Goal: Transaction & Acquisition: Purchase product/service

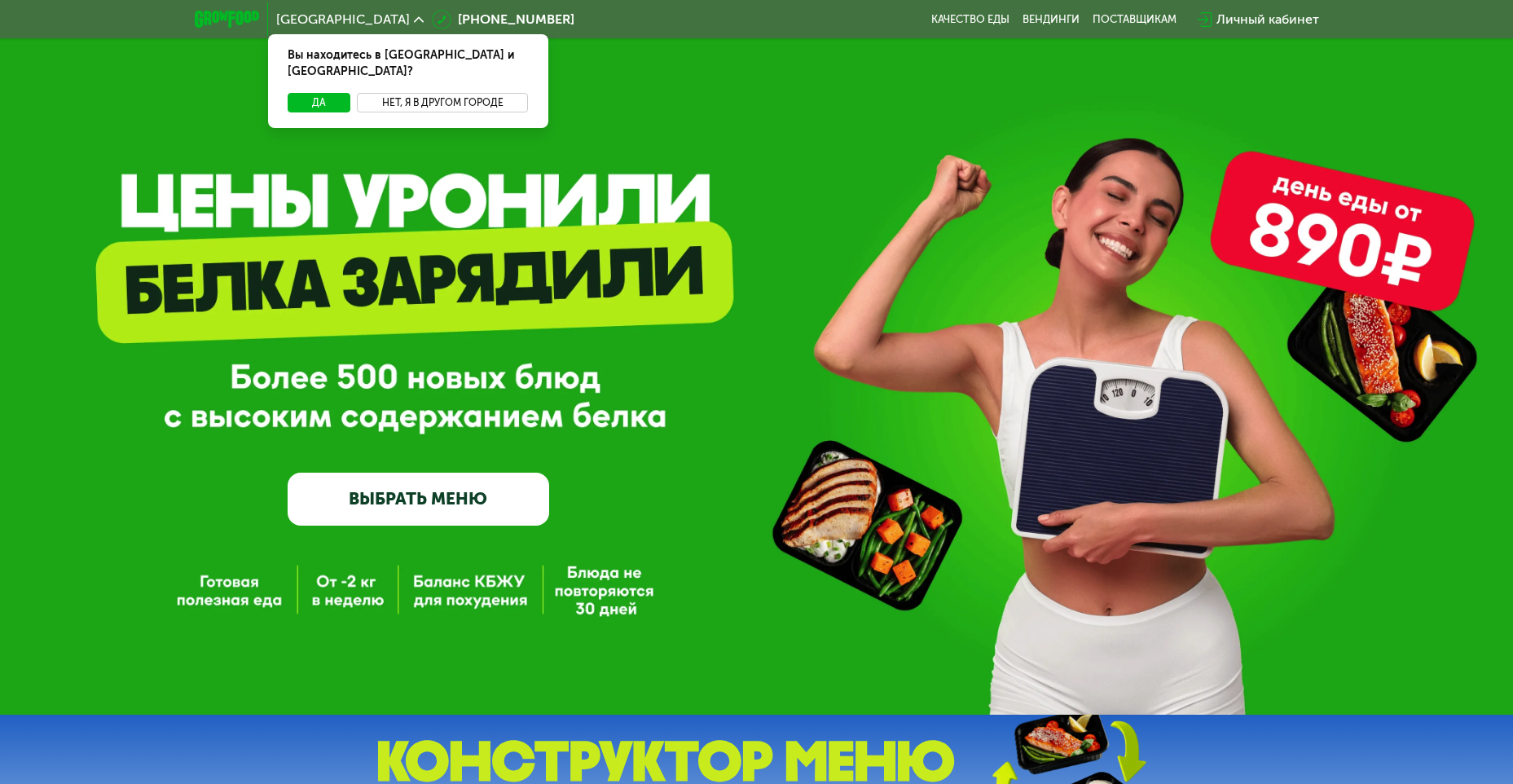
click at [407, 93] on button "Нет, я в другом городе" at bounding box center [442, 102] width 172 height 20
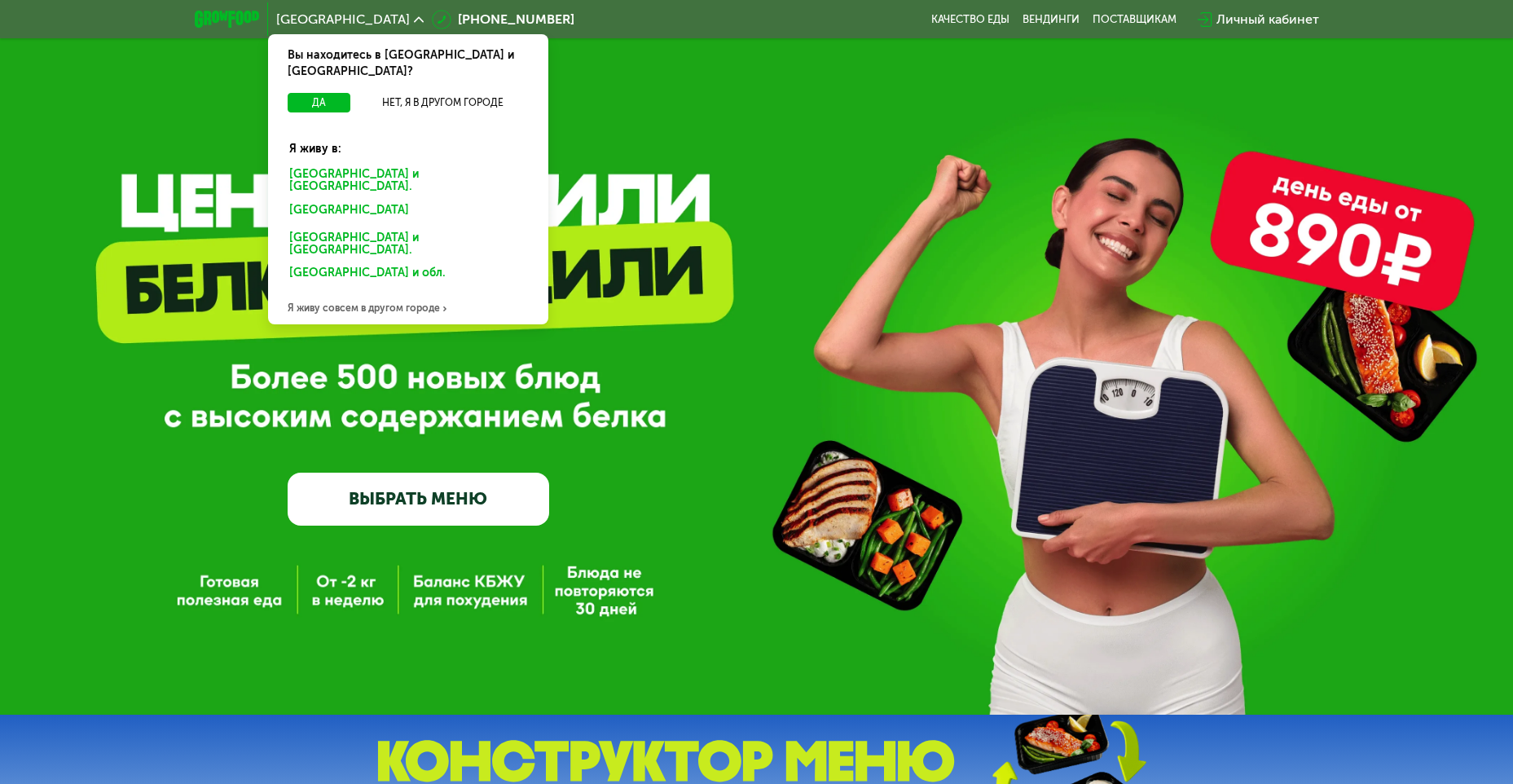
click at [365, 200] on div "[GEOGRAPHIC_DATA] и [GEOGRAPHIC_DATA]." at bounding box center [405, 212] width 254 height 26
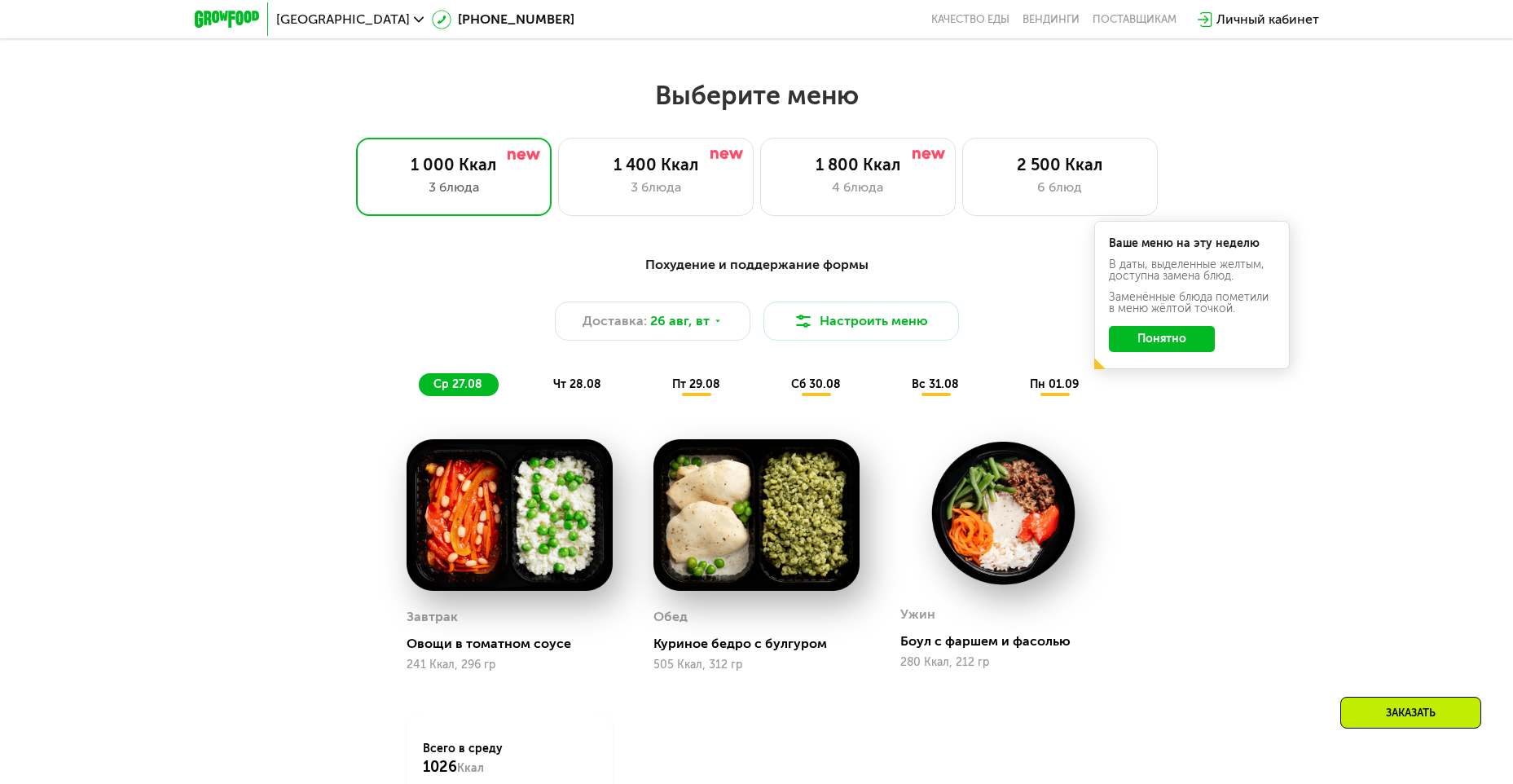
scroll to position [880, 0]
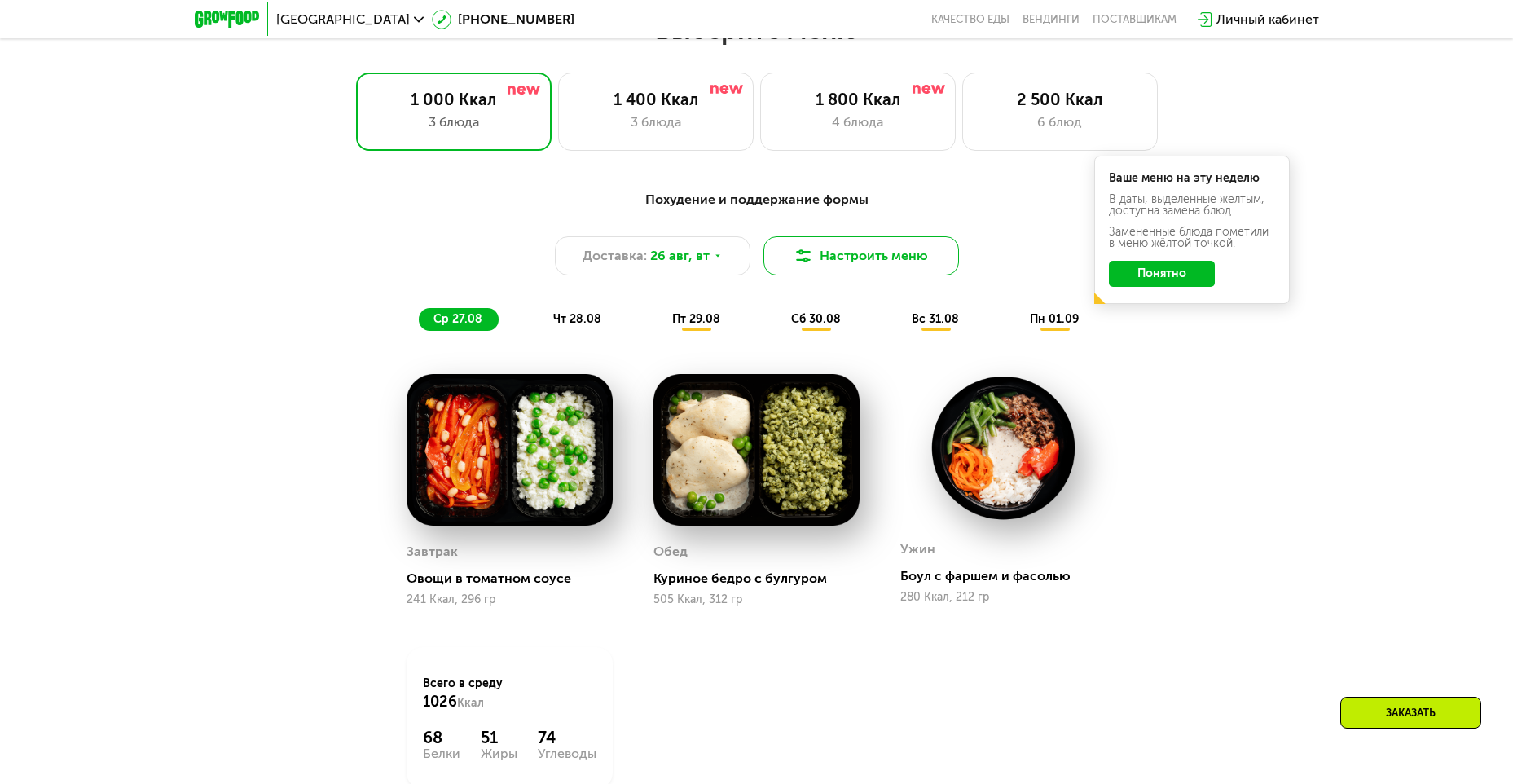
click at [872, 254] on button "Настроить меню" at bounding box center [861, 255] width 195 height 39
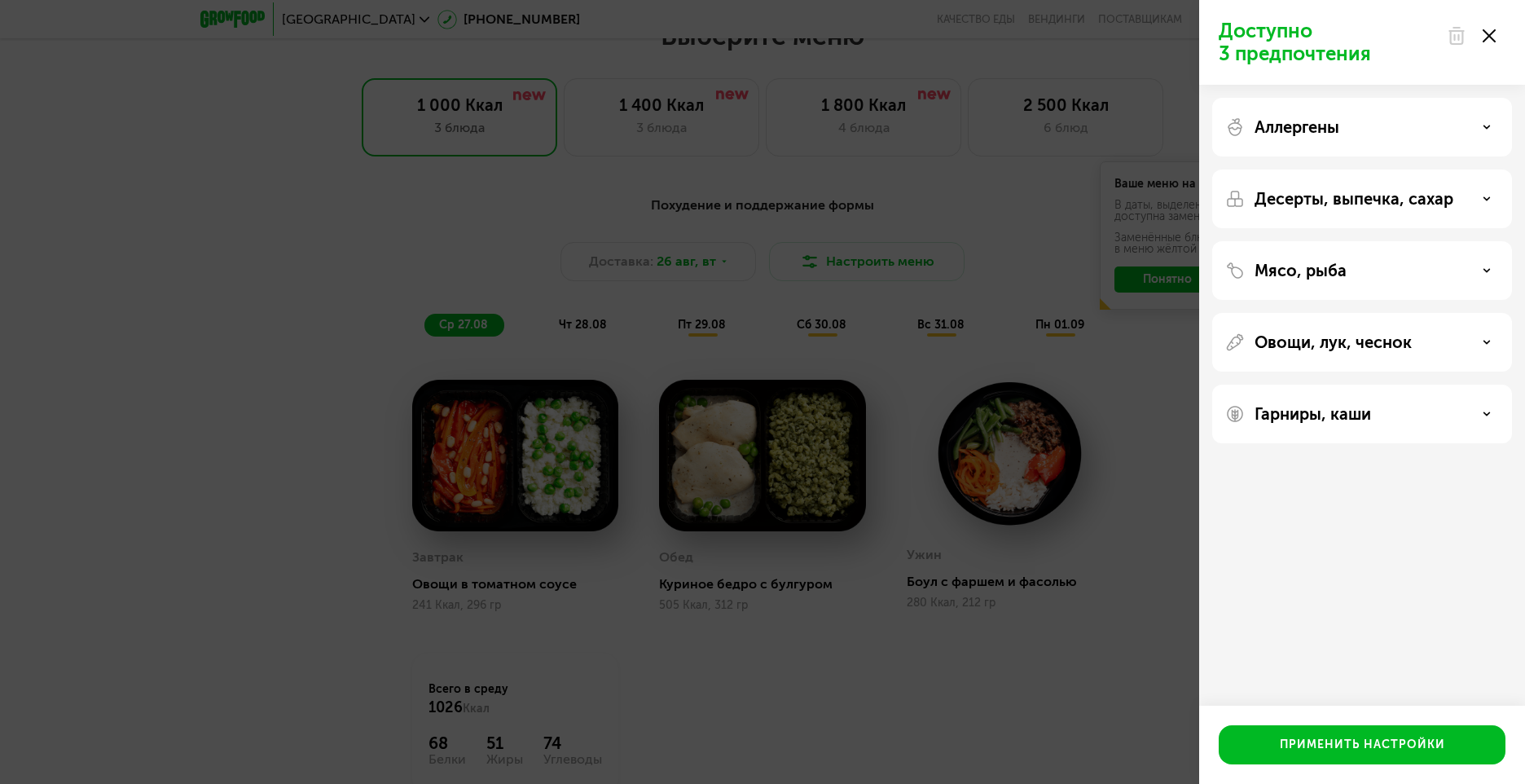
click at [1487, 200] on use at bounding box center [1488, 198] width 6 height 3
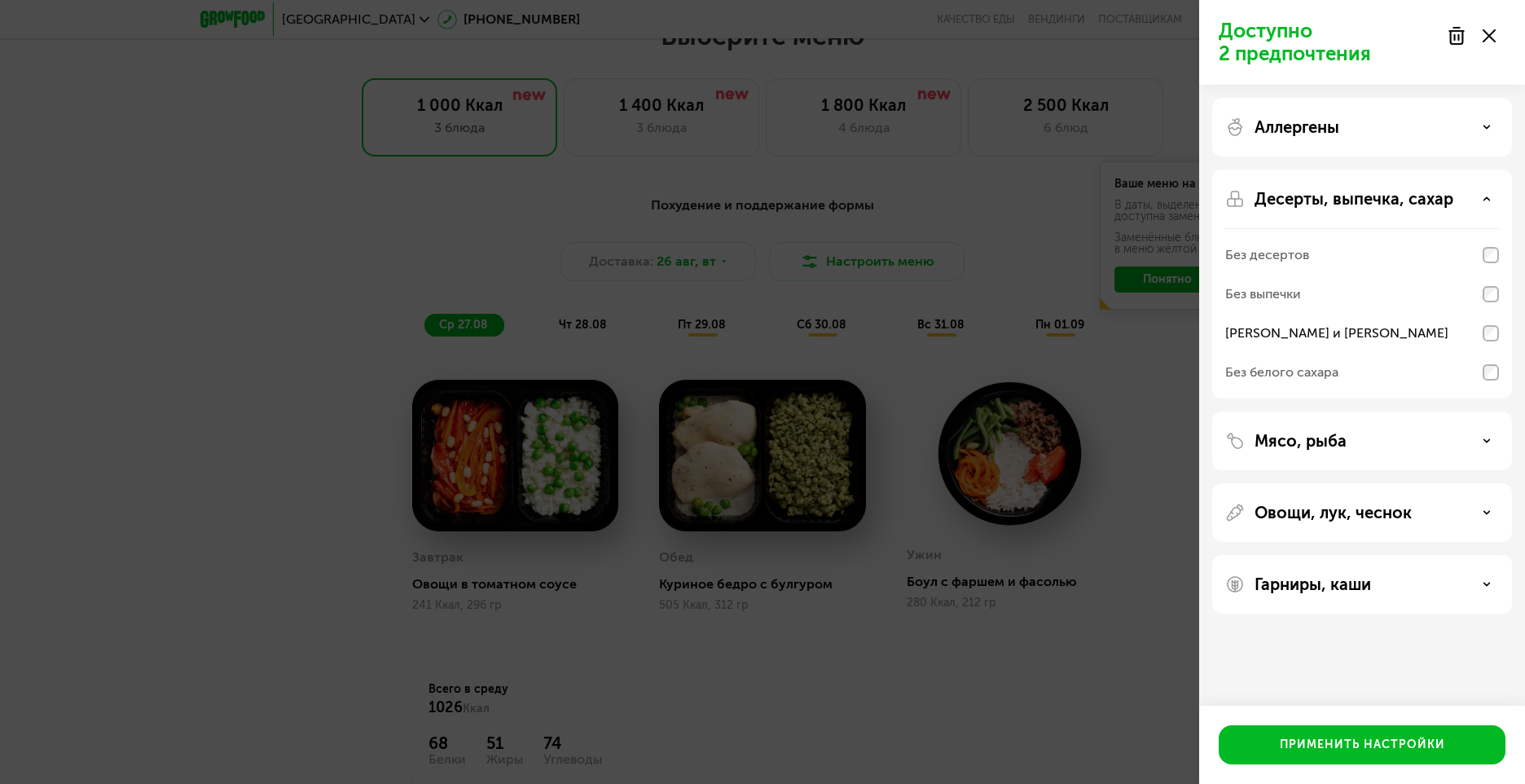
click at [1490, 440] on use at bounding box center [1488, 440] width 6 height 3
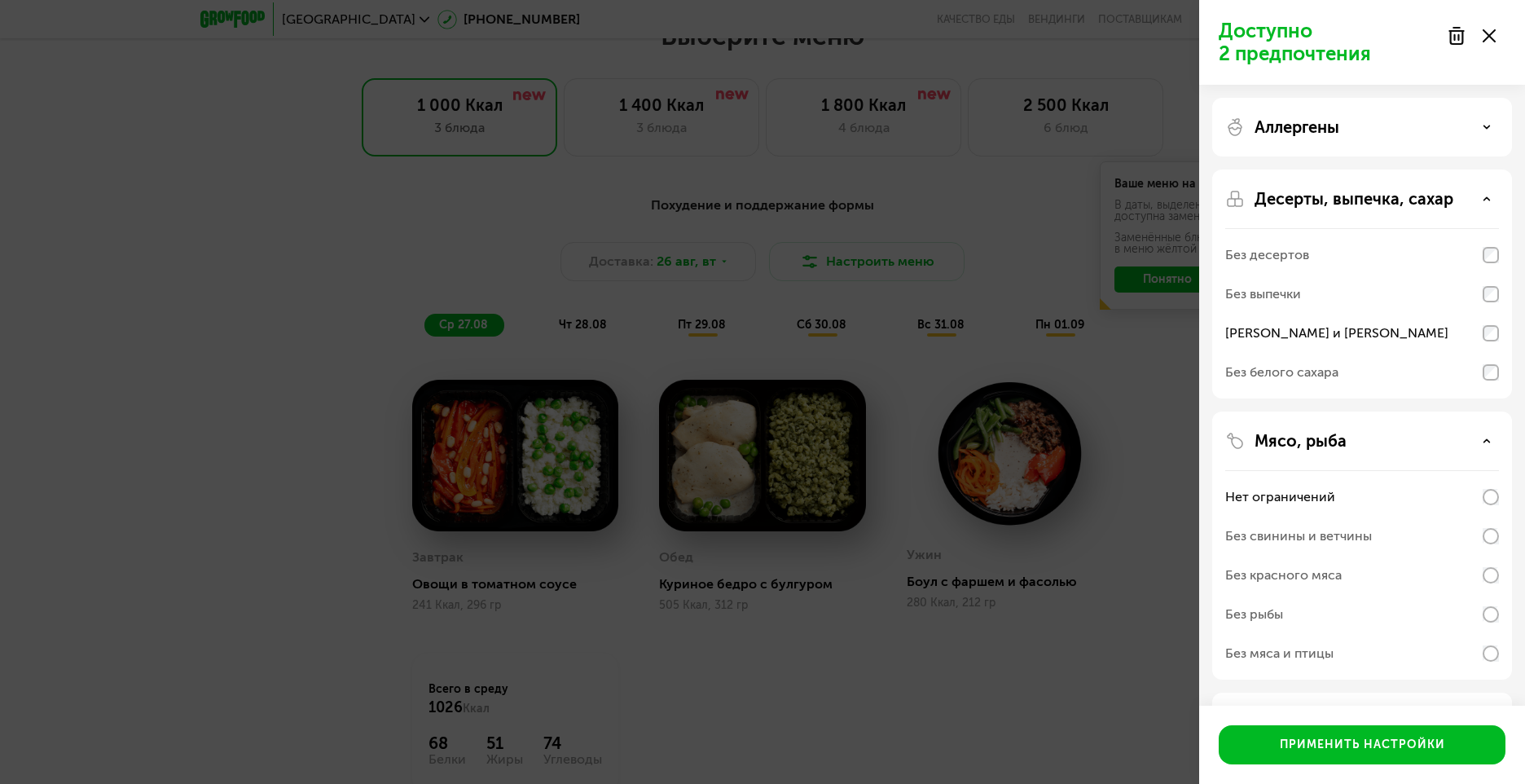
click at [1486, 121] on div "Аллергены" at bounding box center [1362, 127] width 274 height 20
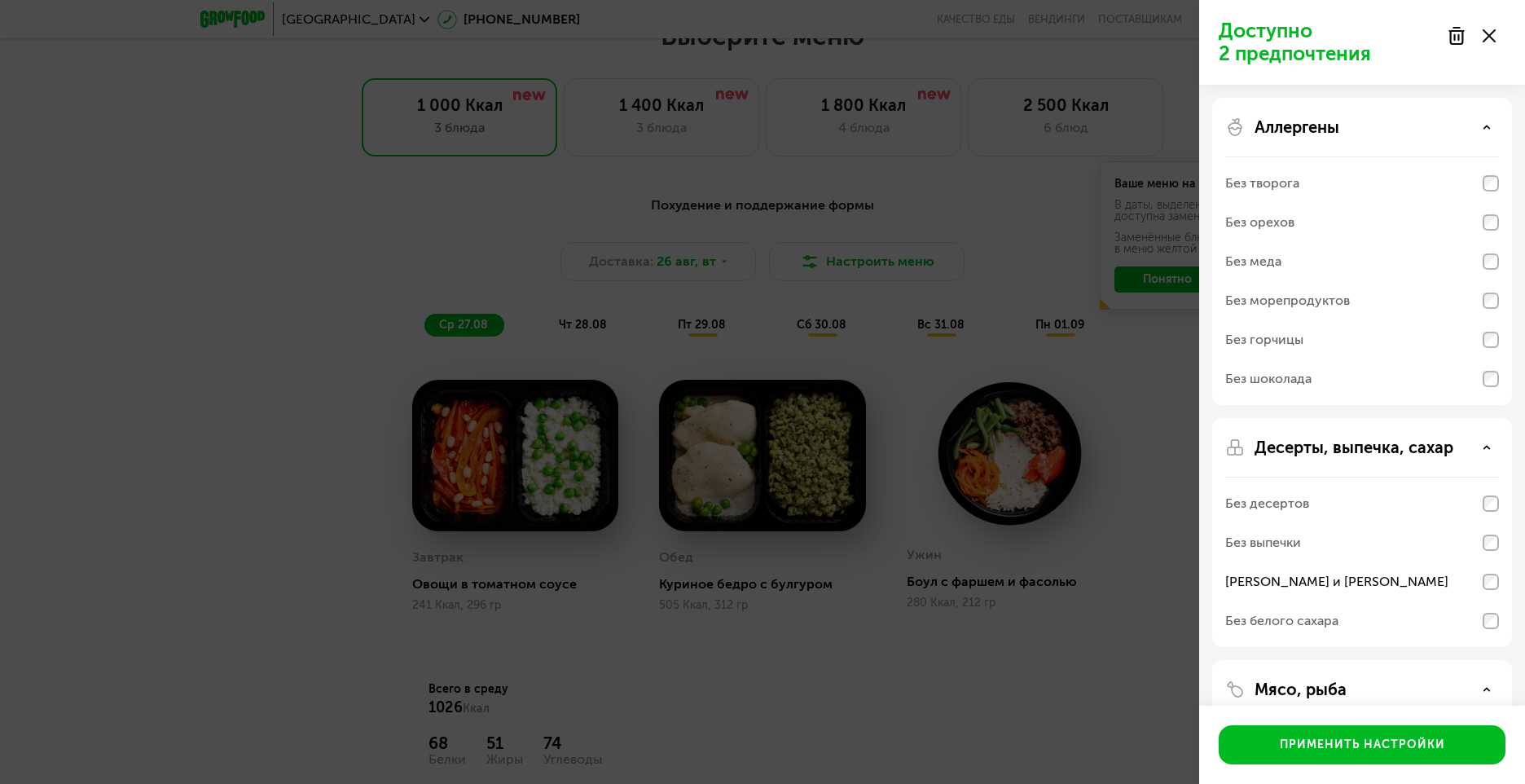
click at [1486, 121] on div "Аллергены" at bounding box center [1362, 127] width 274 height 20
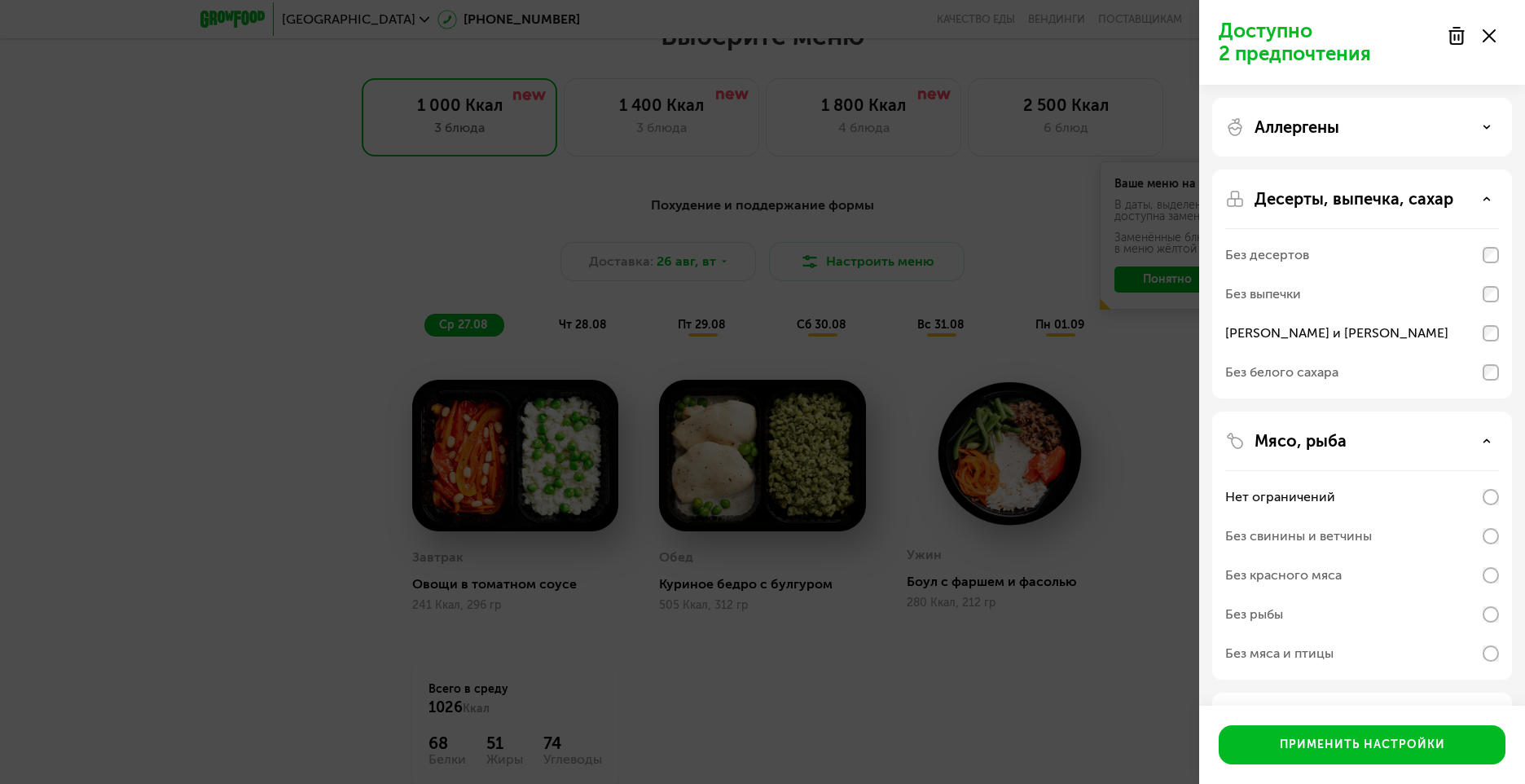
click at [1489, 196] on icon at bounding box center [1487, 198] width 9 height 9
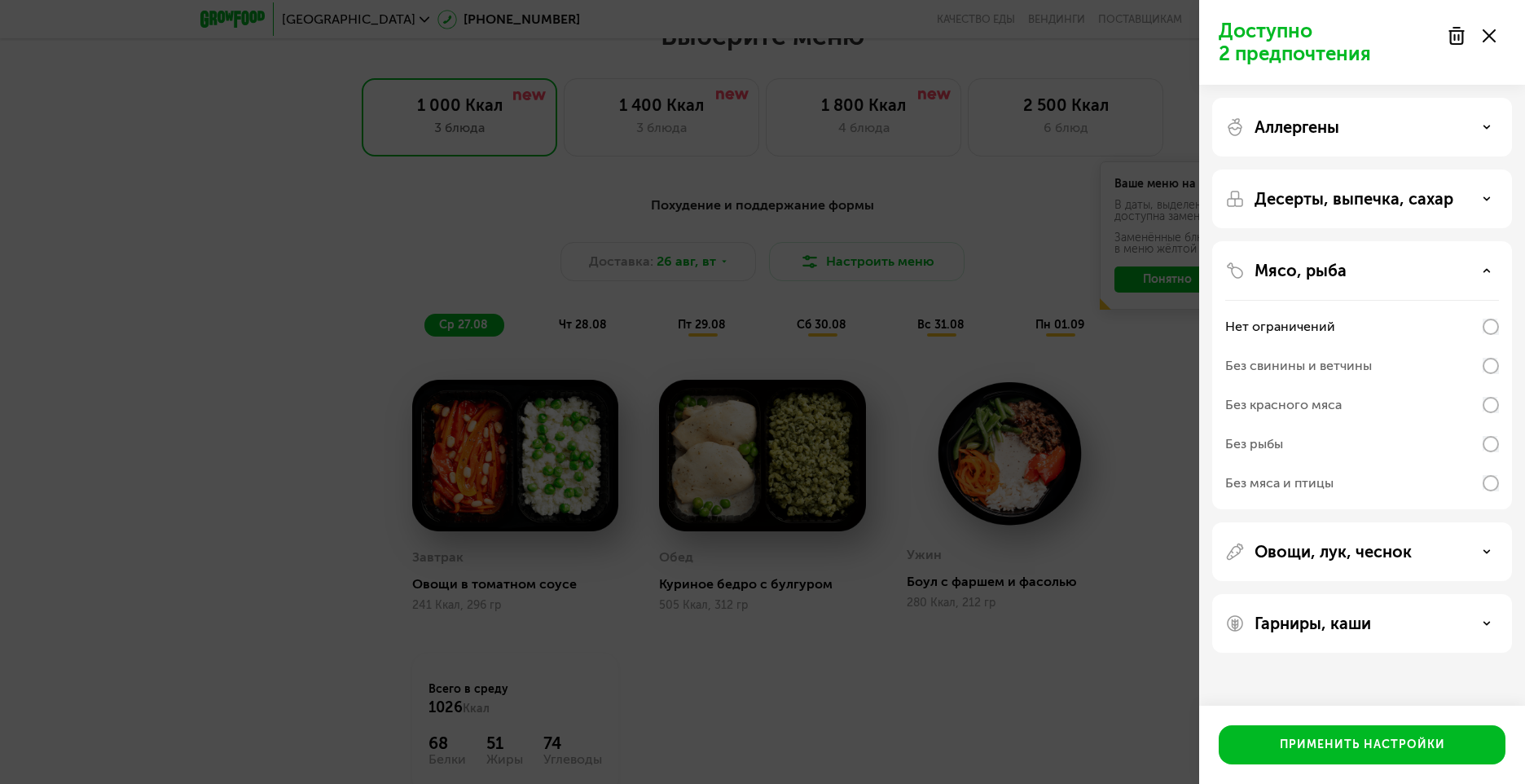
click at [1486, 262] on div "Мясо, рыба" at bounding box center [1362, 270] width 274 height 20
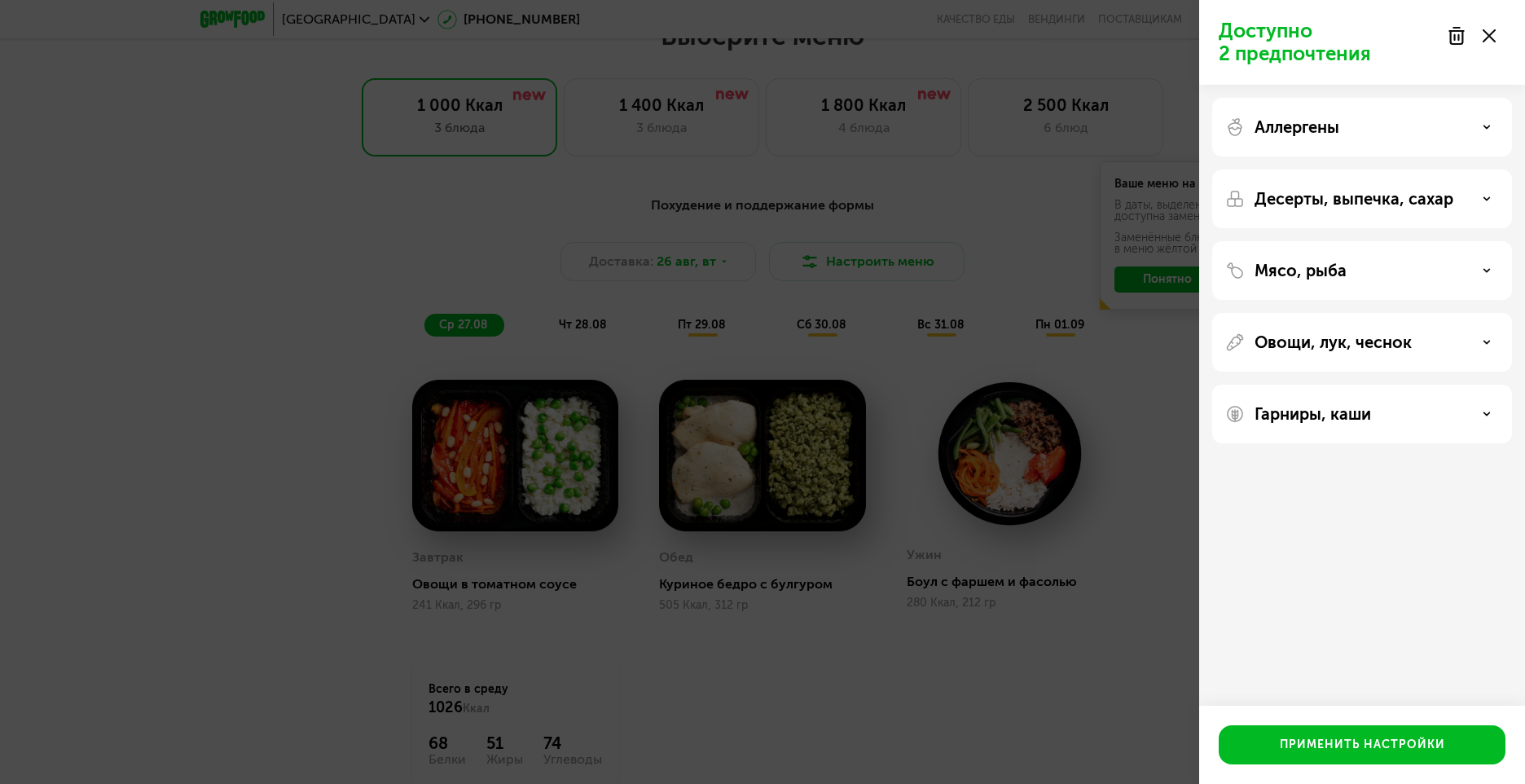
click at [1484, 335] on div "Овощи, лук, чеснок" at bounding box center [1362, 342] width 274 height 20
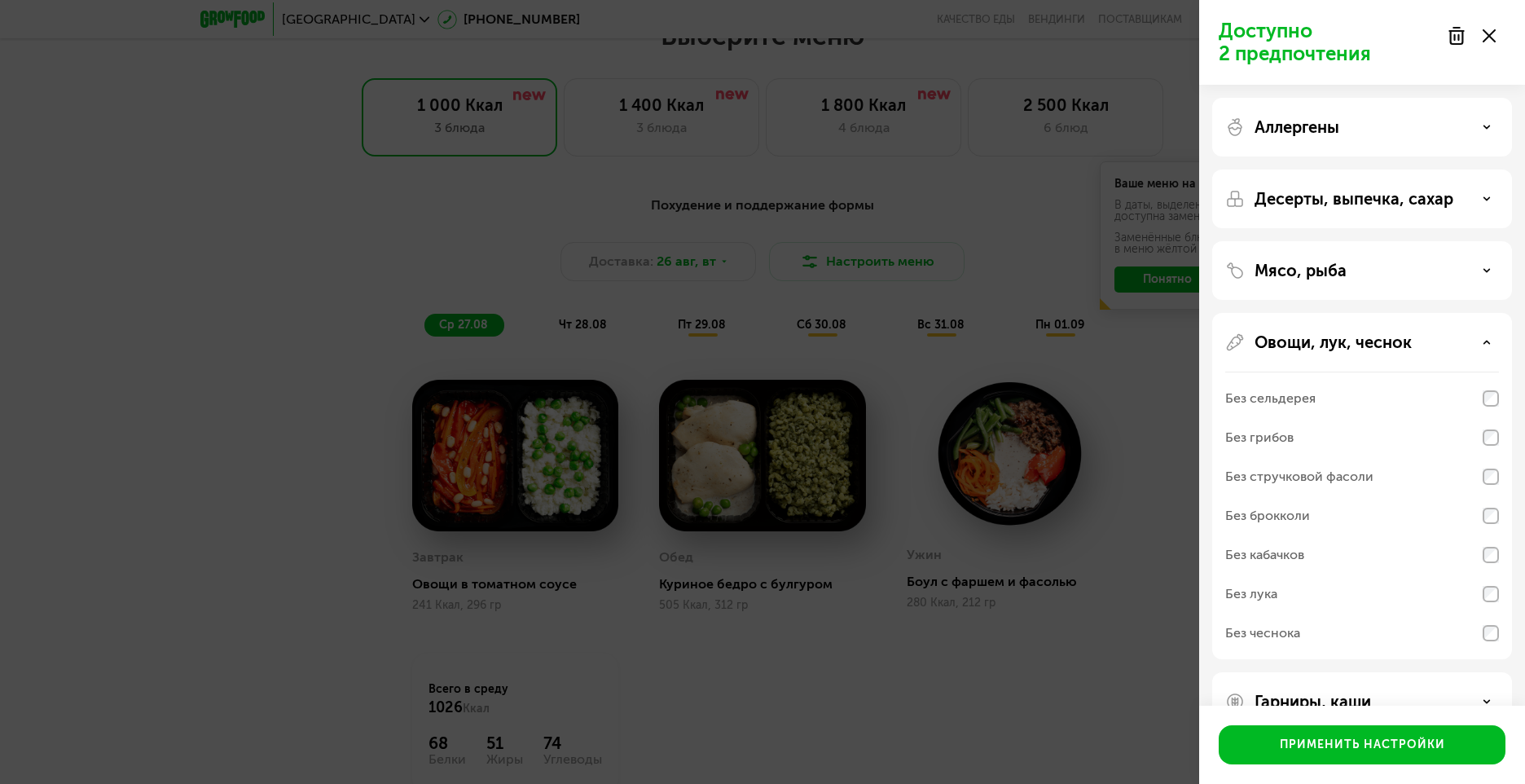
click at [1485, 337] on div "Овощи, лук, чеснок" at bounding box center [1362, 342] width 274 height 20
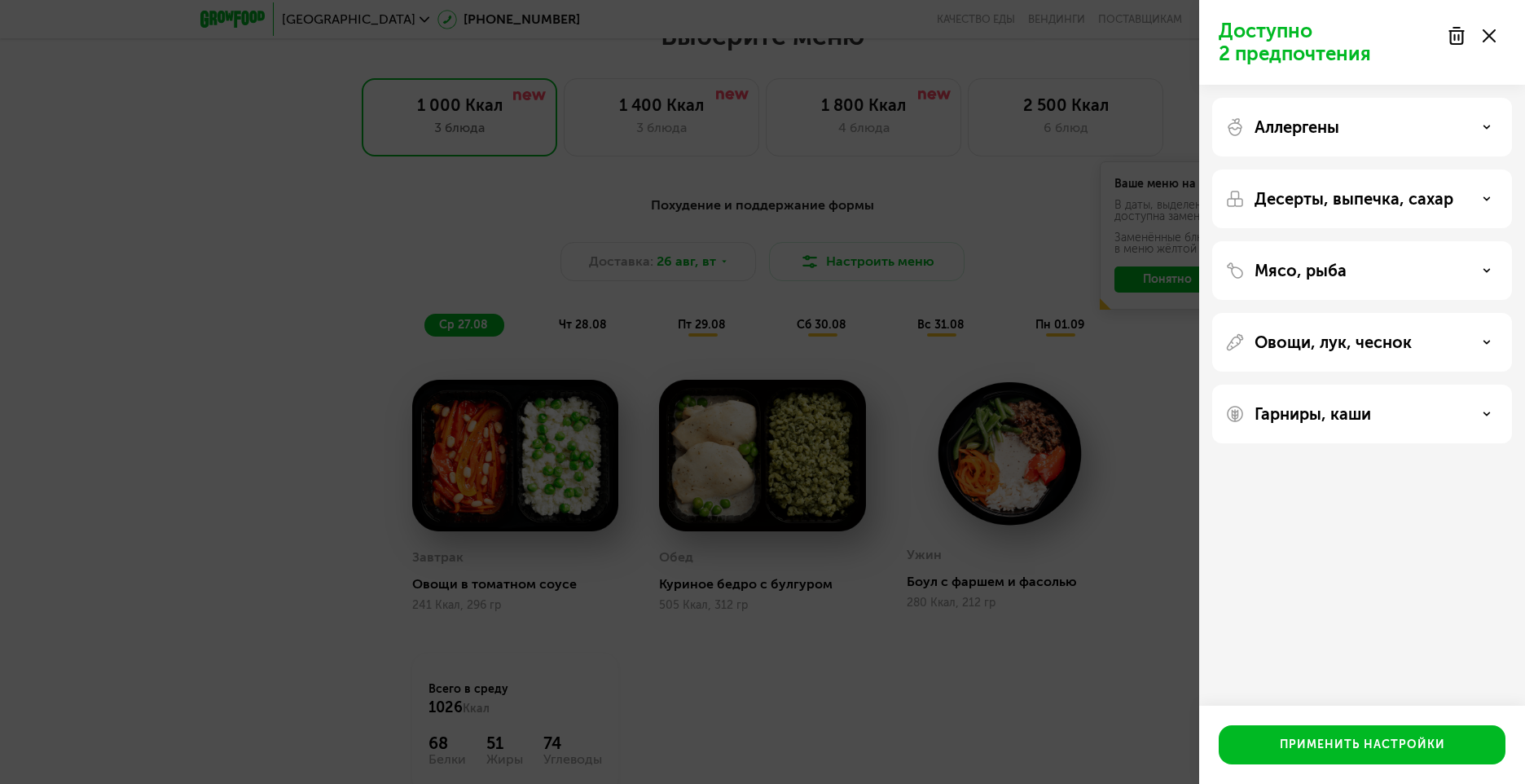
click at [1490, 409] on div "Гарниры, каши" at bounding box center [1362, 413] width 274 height 20
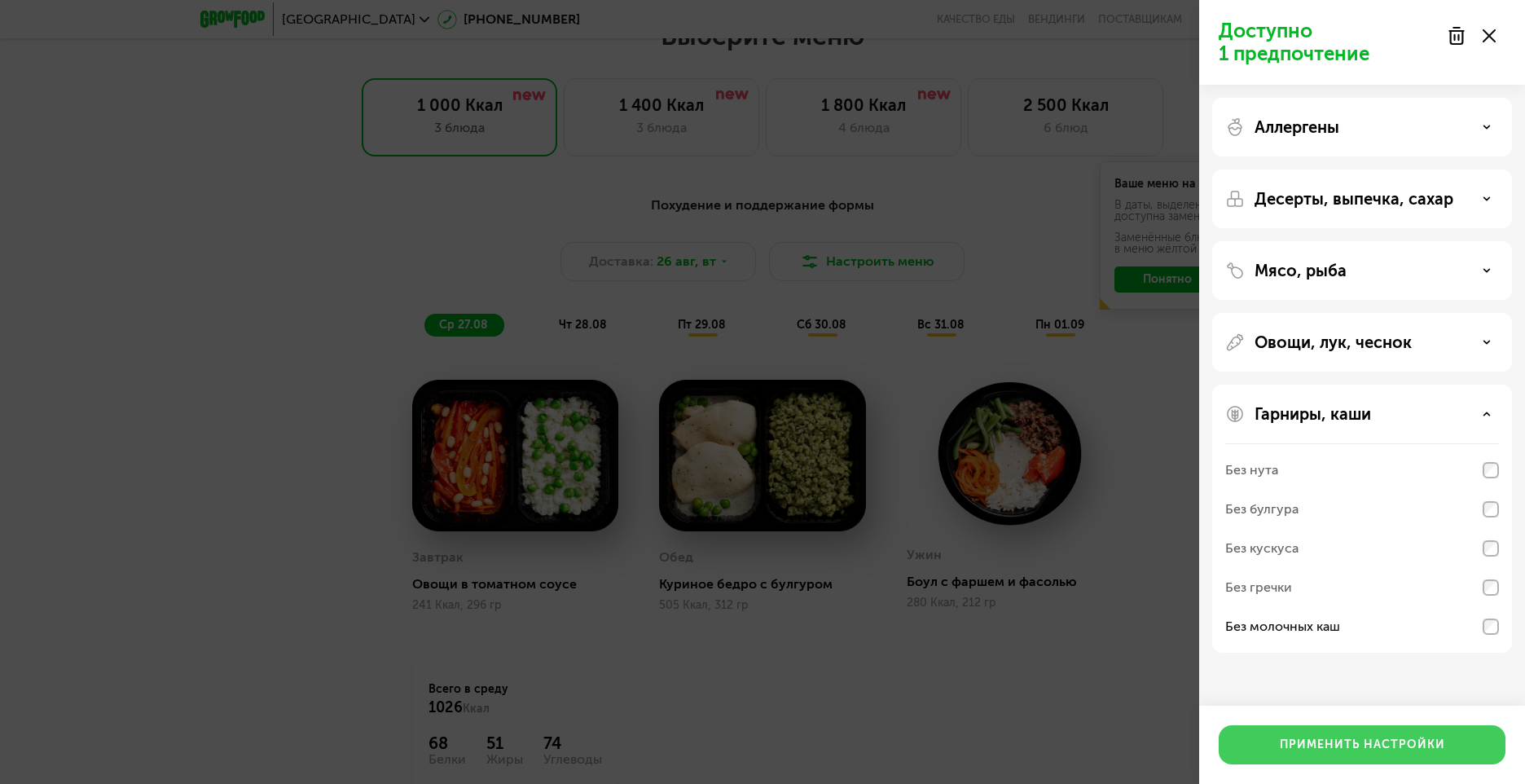
click at [1385, 738] on div "Применить настройки" at bounding box center [1363, 744] width 165 height 16
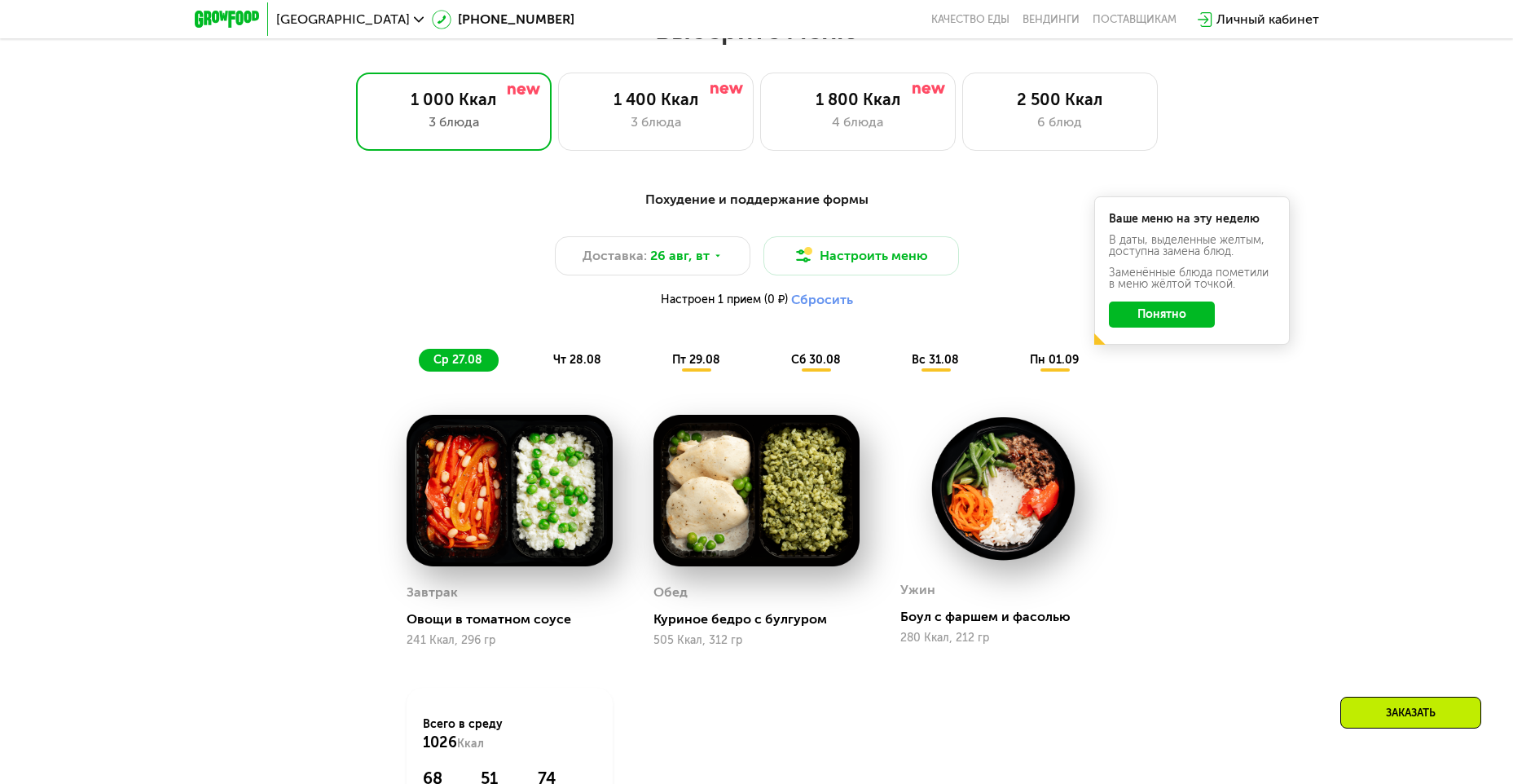
click at [579, 359] on span "чт 28.08" at bounding box center [576, 359] width 48 height 14
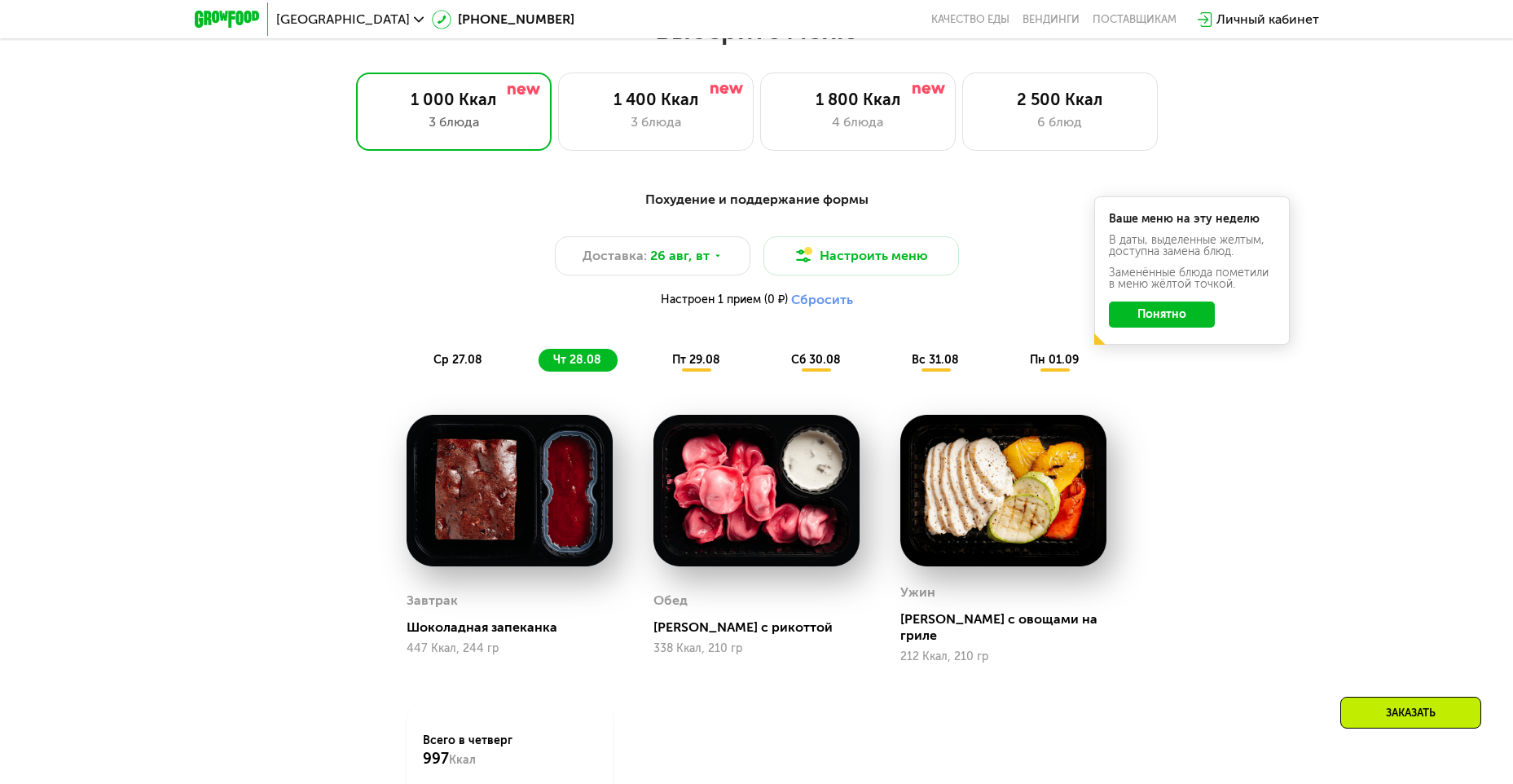
click at [697, 367] on span "пт 29.08" at bounding box center [696, 359] width 48 height 14
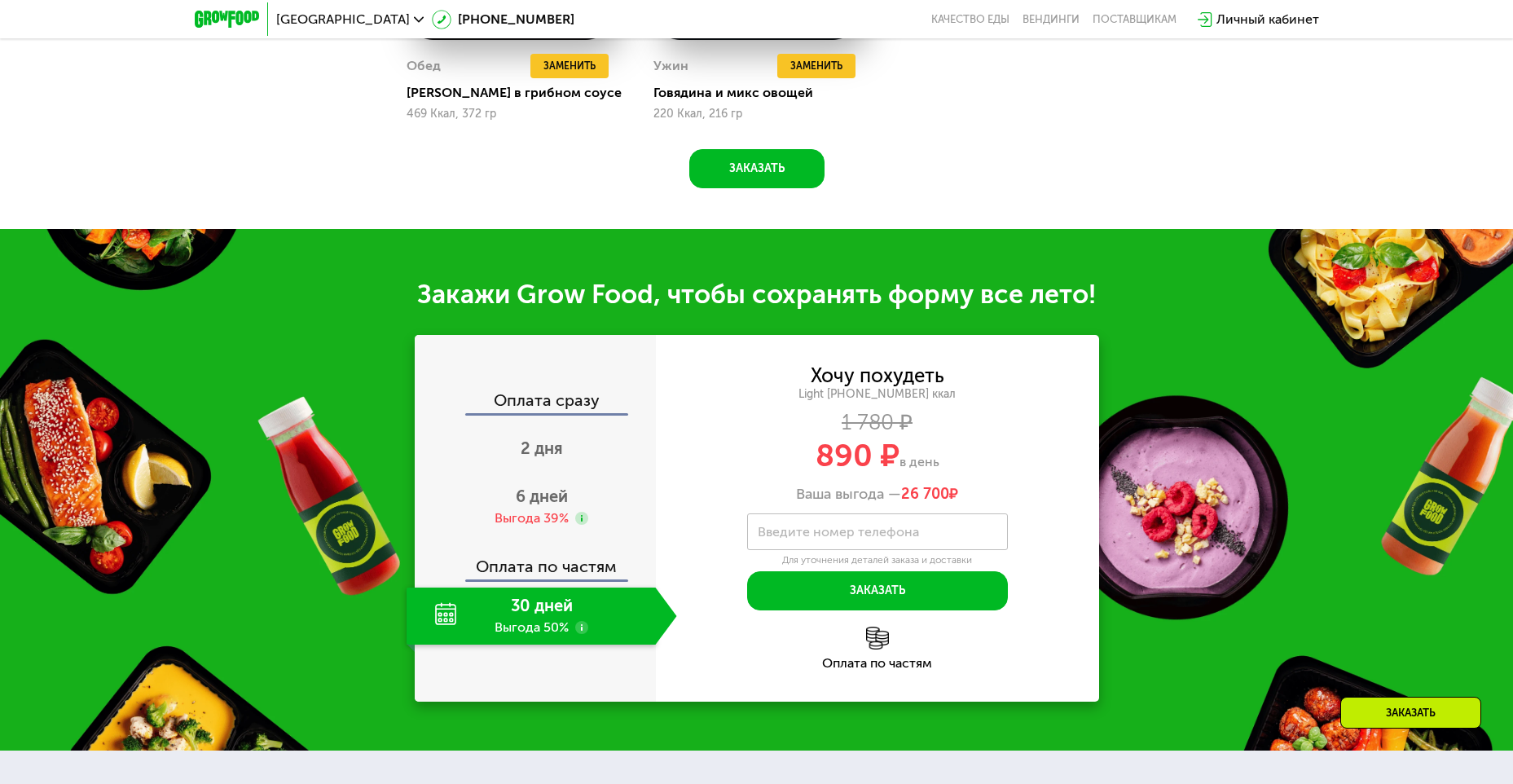
scroll to position [1768, 0]
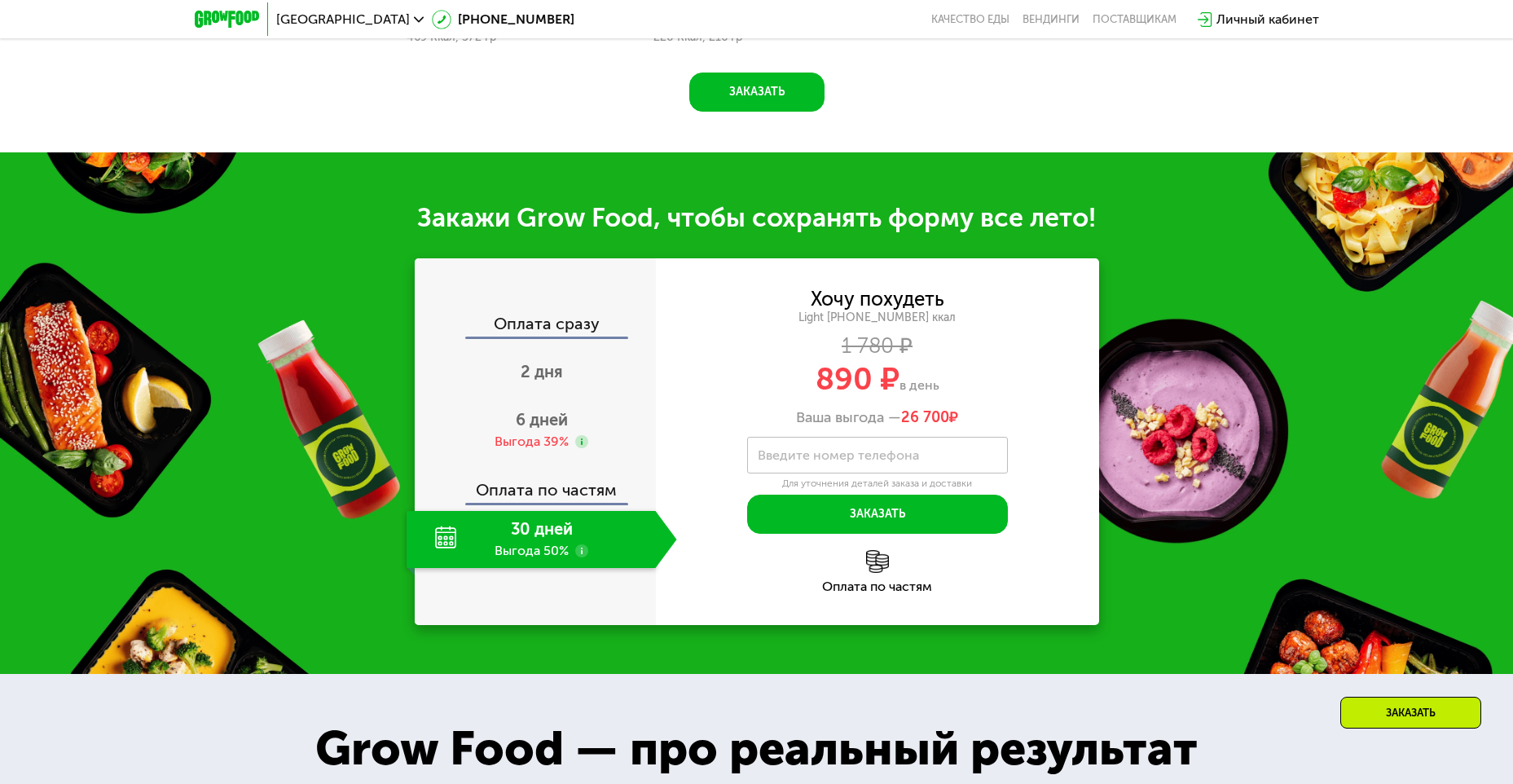
click at [519, 536] on div "30 дней Выгода 50%" at bounding box center [531, 539] width 249 height 57
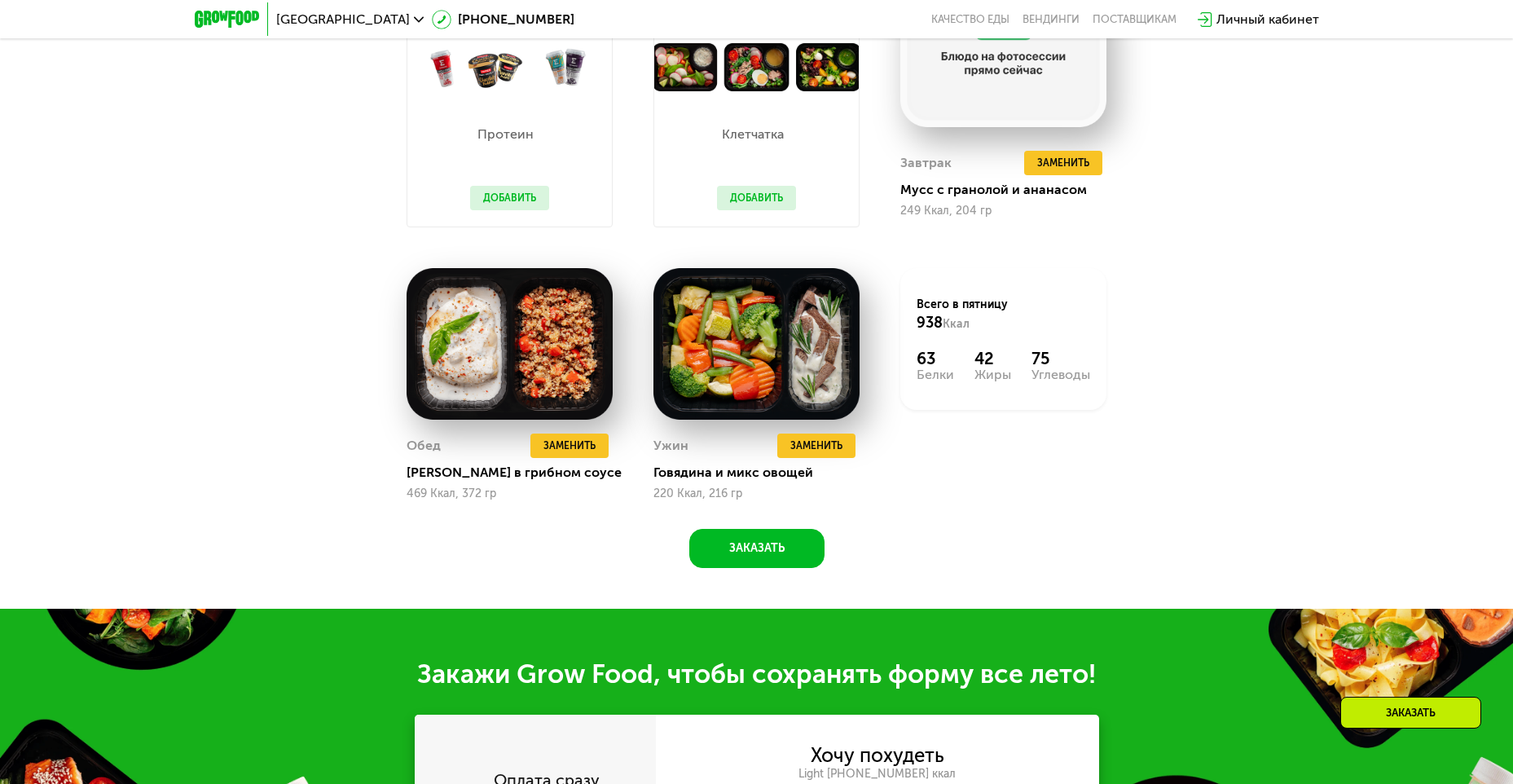
scroll to position [0, 0]
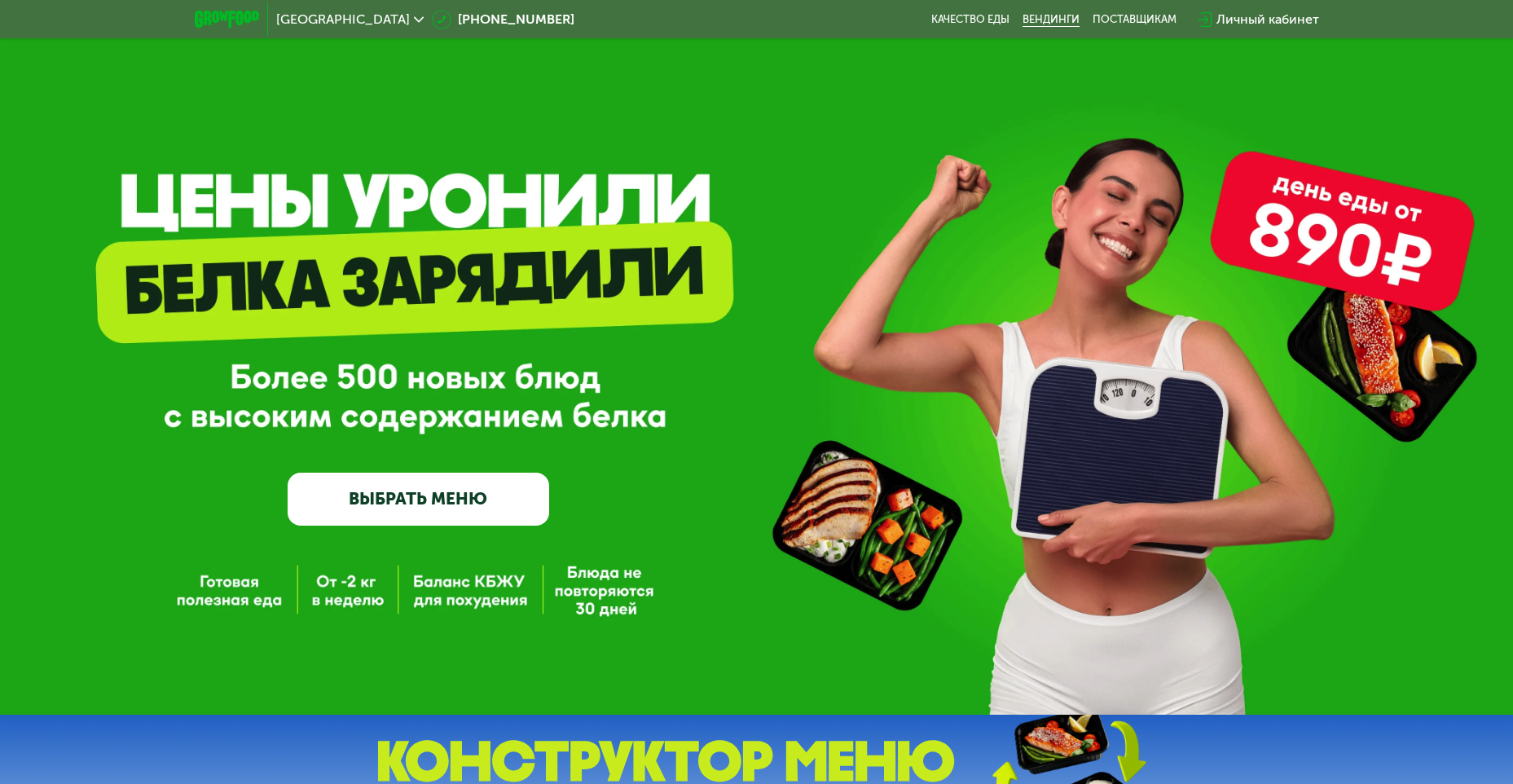
click at [1052, 15] on link "Вендинги" at bounding box center [1050, 20] width 57 height 13
click at [447, 506] on link "ВЫБРАТЬ МЕНЮ" at bounding box center [418, 498] width 262 height 52
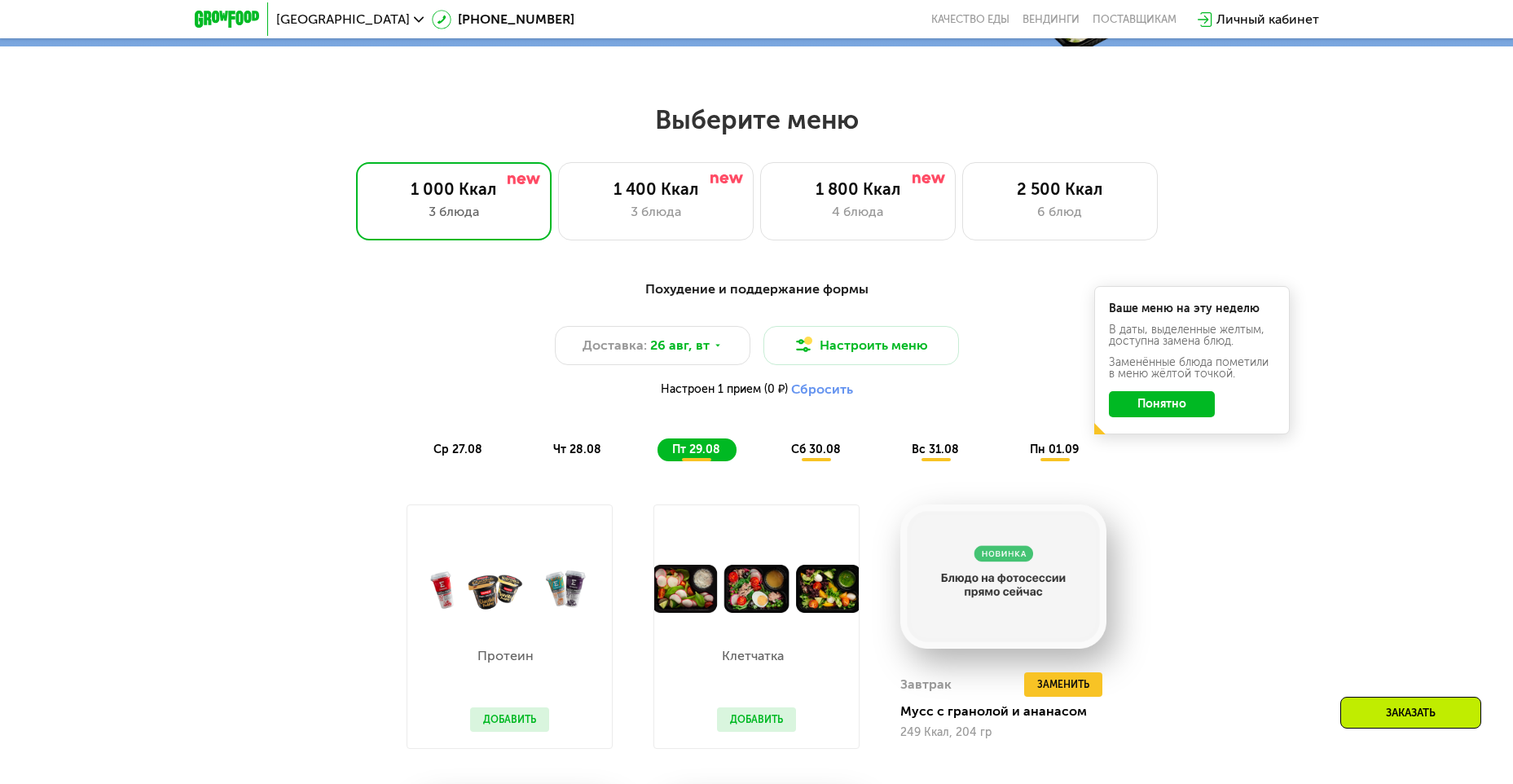
scroll to position [861, 0]
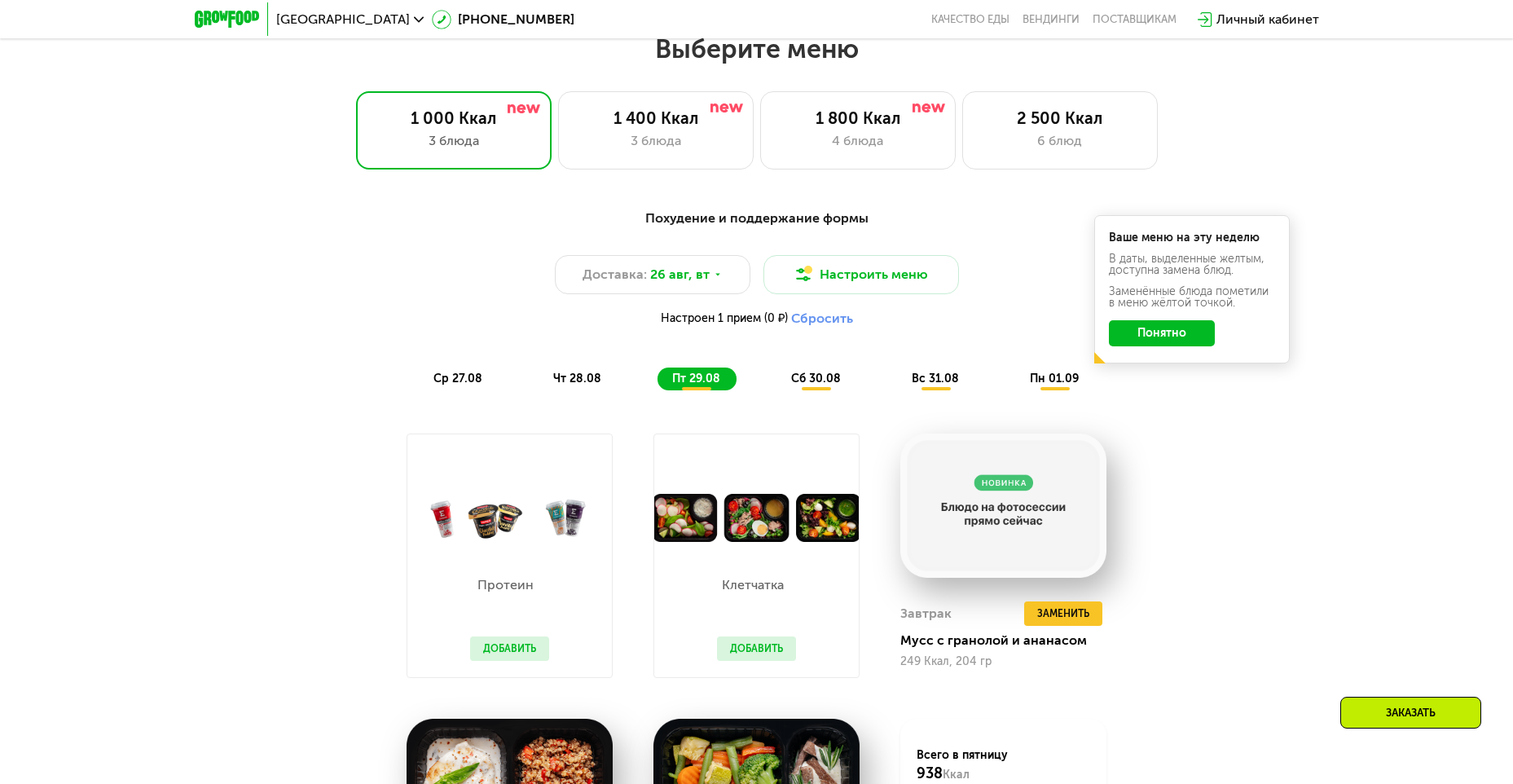
click at [823, 381] on span "сб 30.08" at bounding box center [815, 378] width 49 height 14
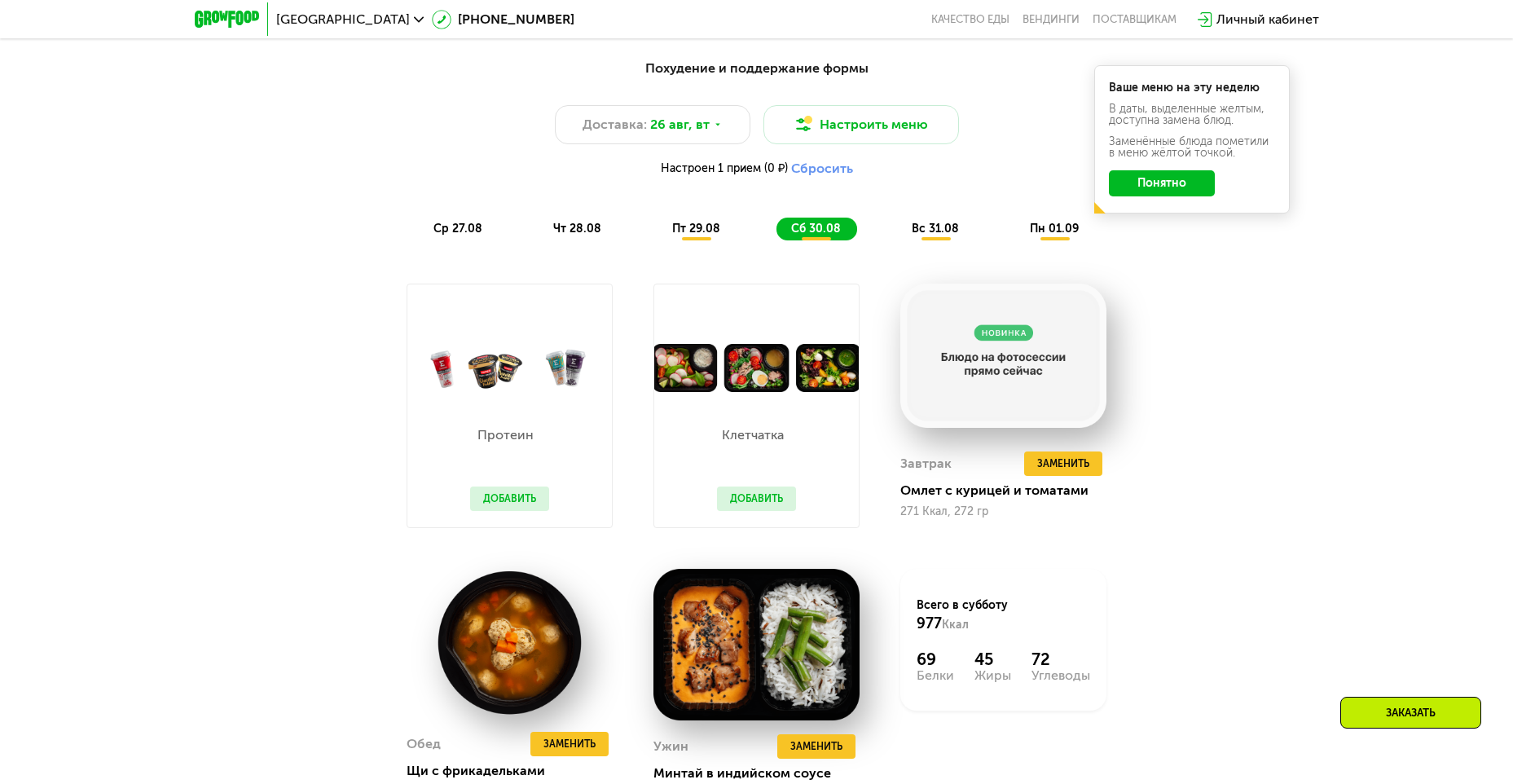
scroll to position [978, 0]
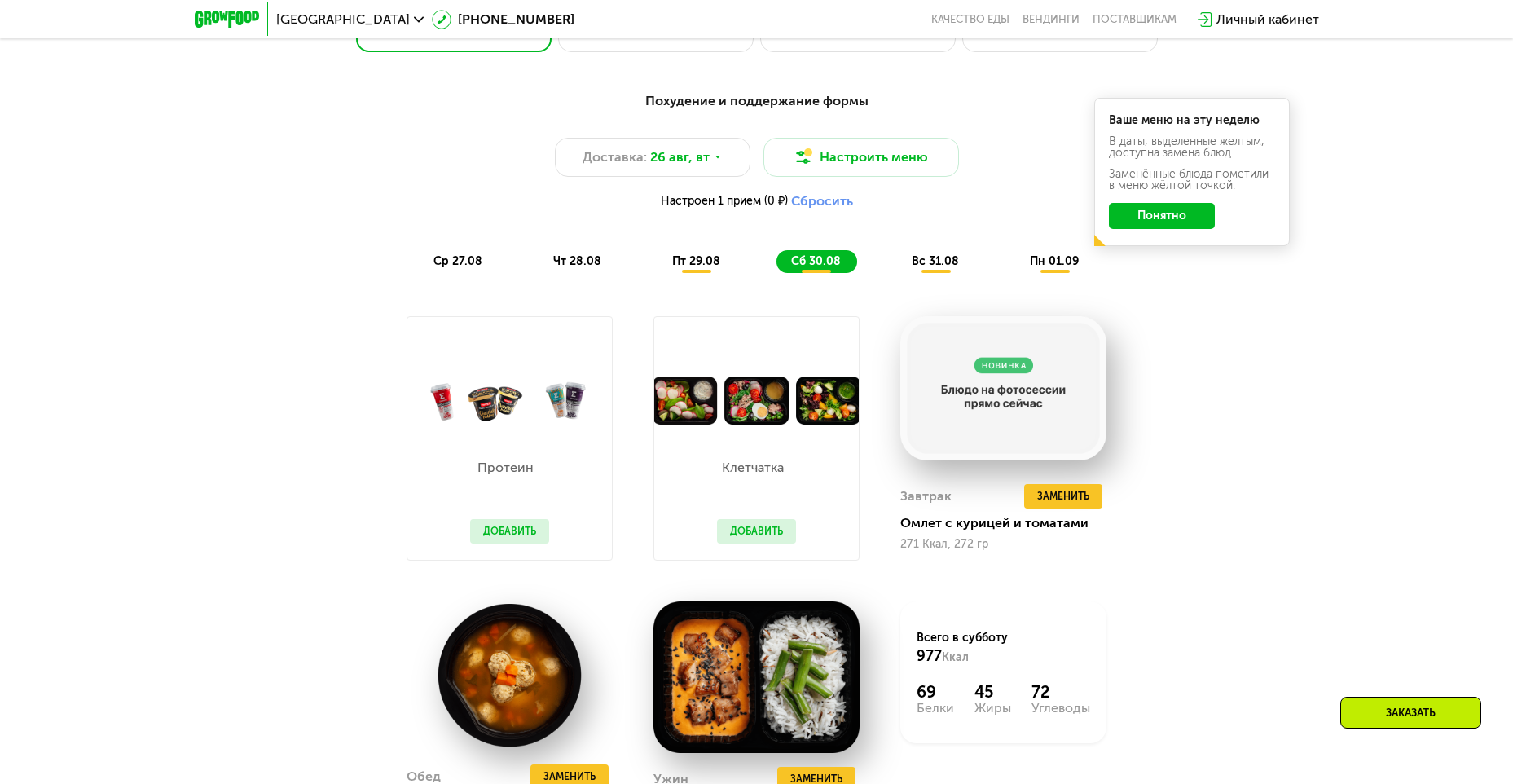
click at [933, 264] on span "вс 31.08" at bounding box center [935, 261] width 47 height 14
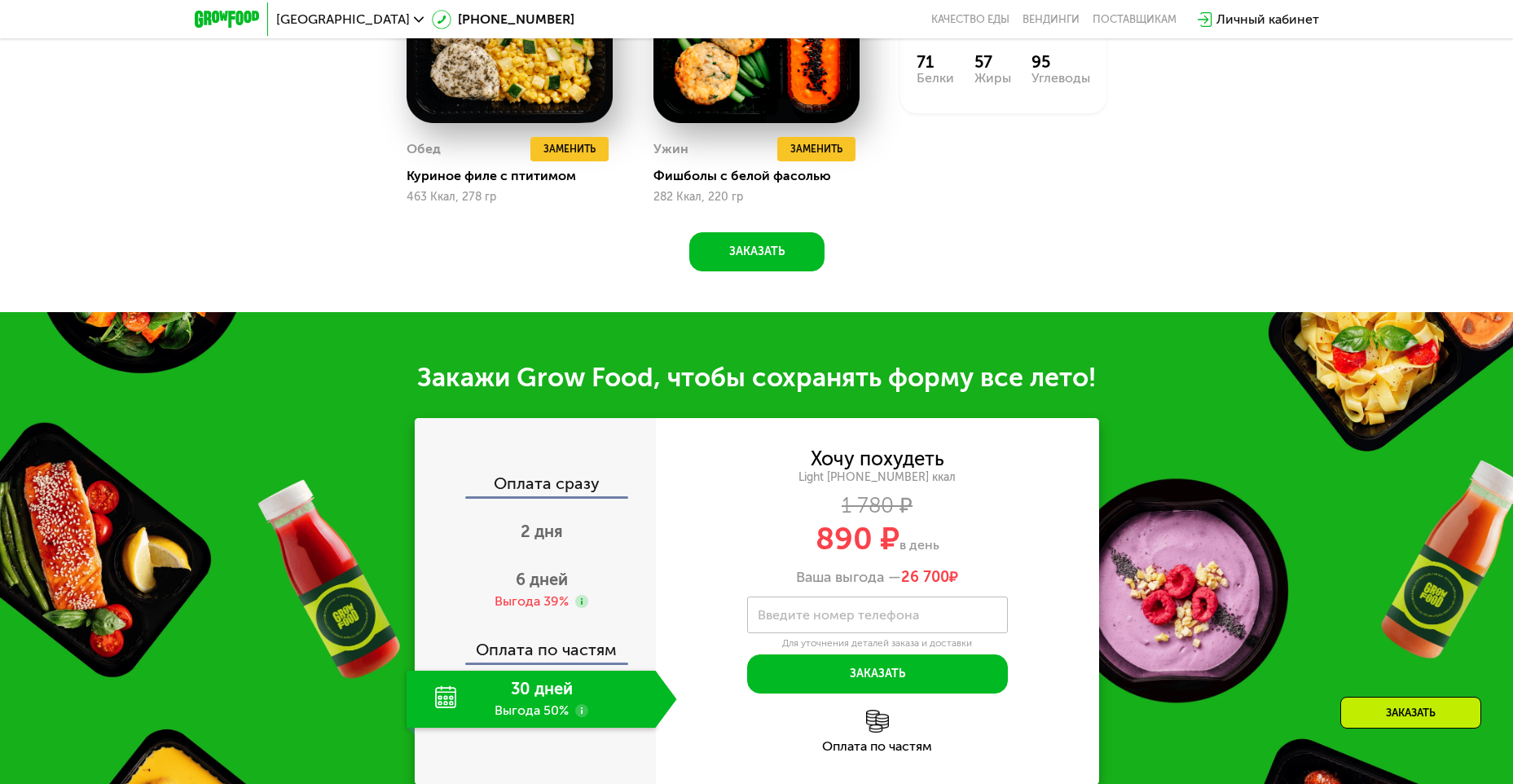
scroll to position [1618, 0]
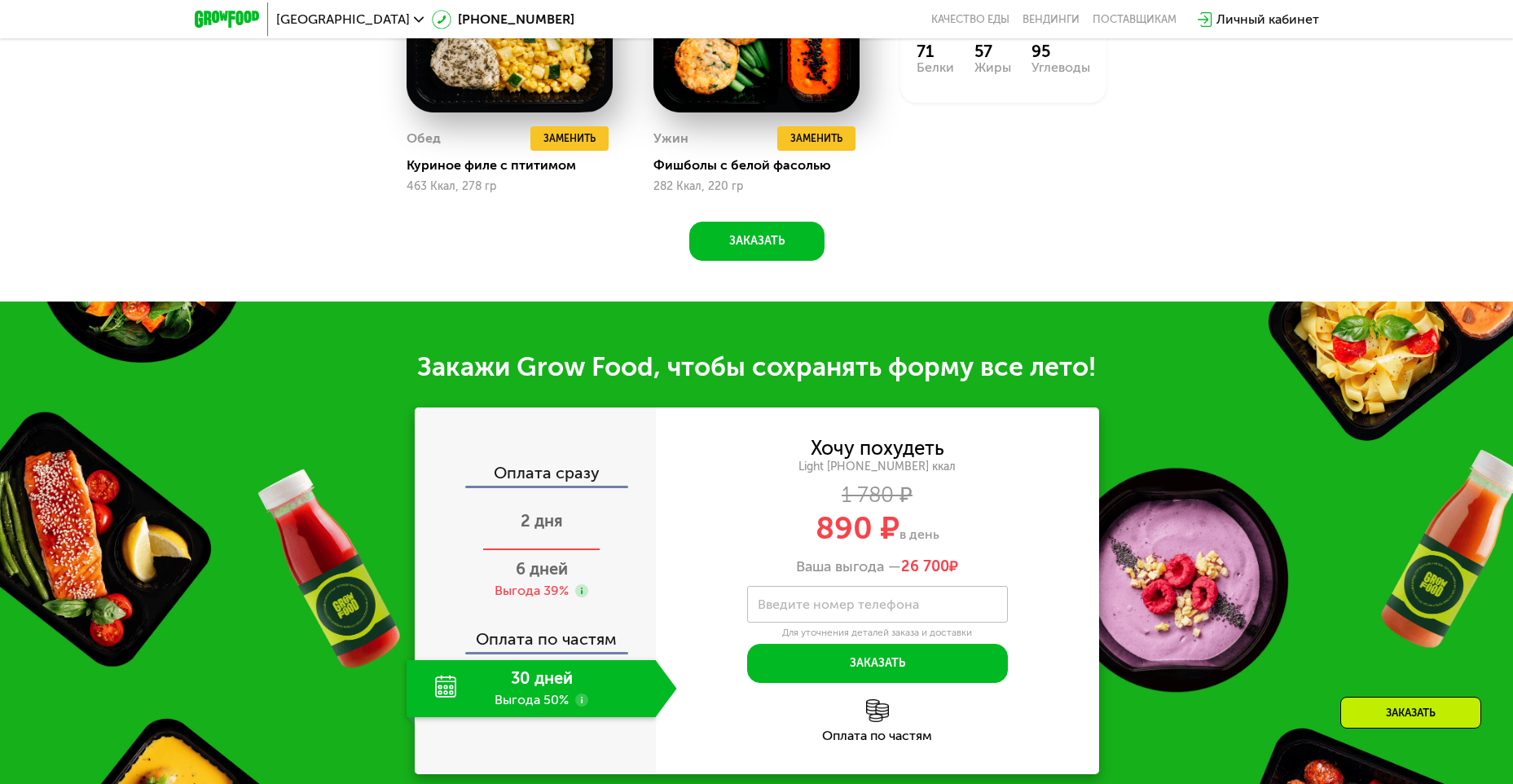
click at [541, 520] on span "2 дня" at bounding box center [541, 520] width 43 height 20
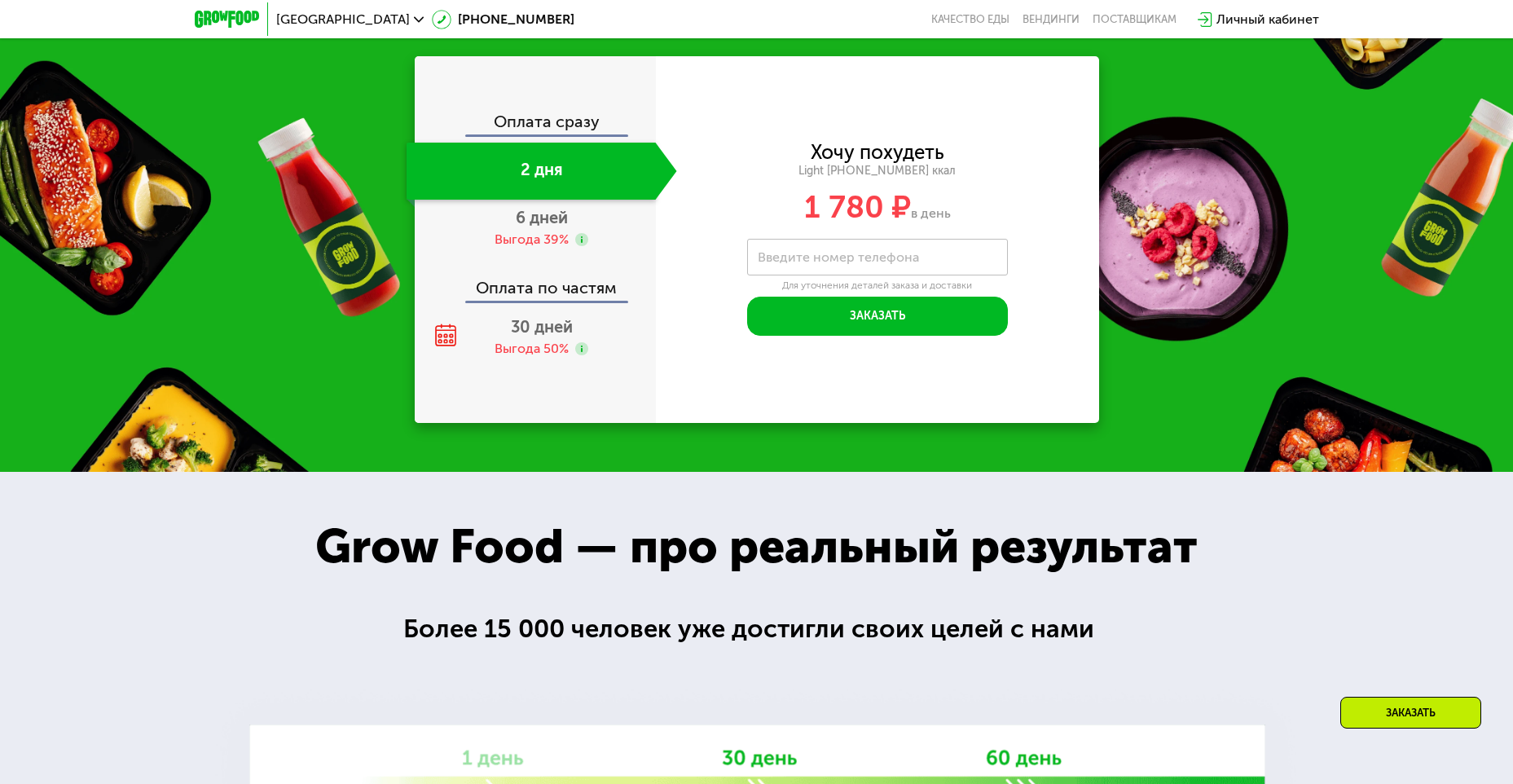
scroll to position [1475, 0]
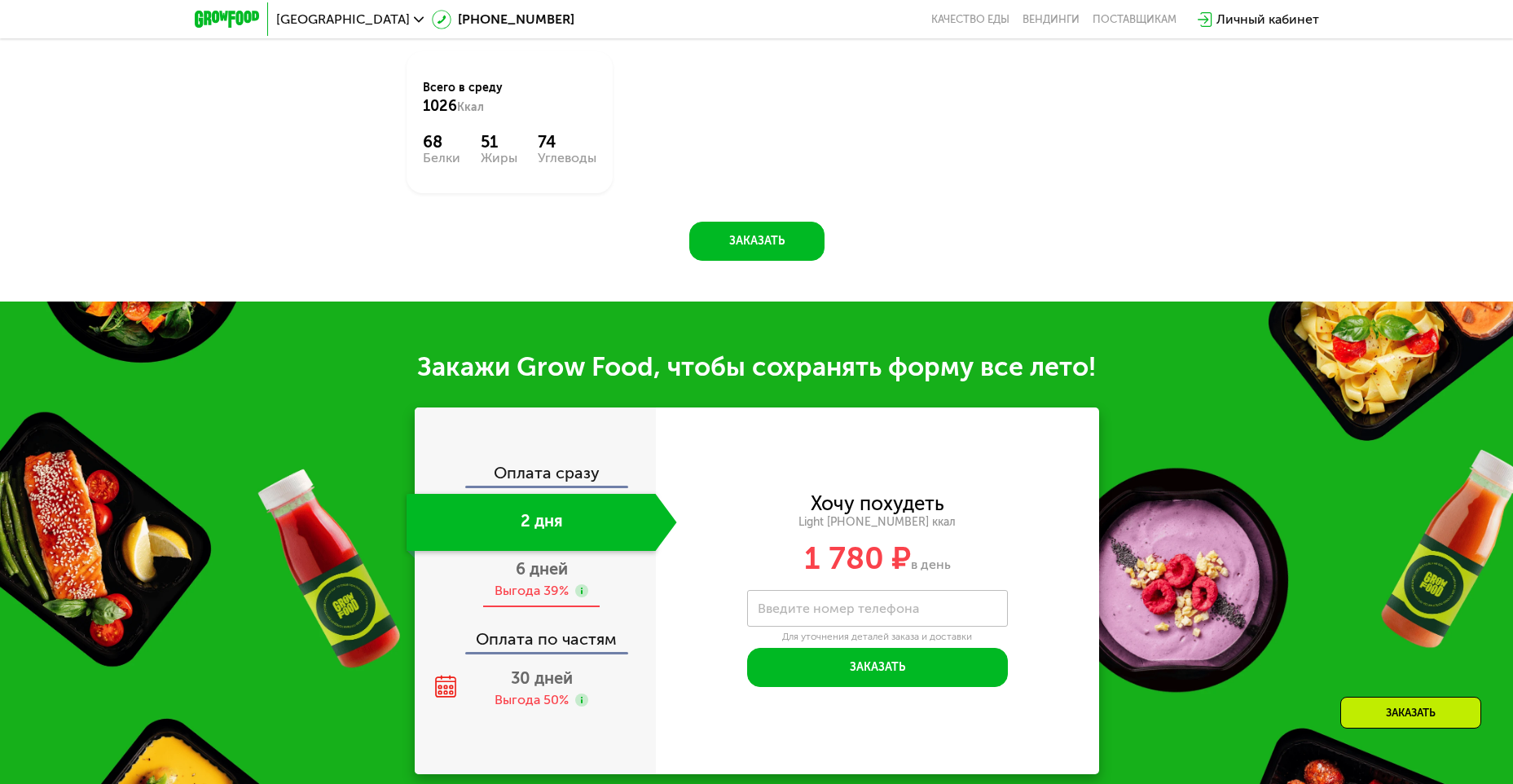
click at [538, 575] on span "6 дней" at bounding box center [541, 568] width 52 height 20
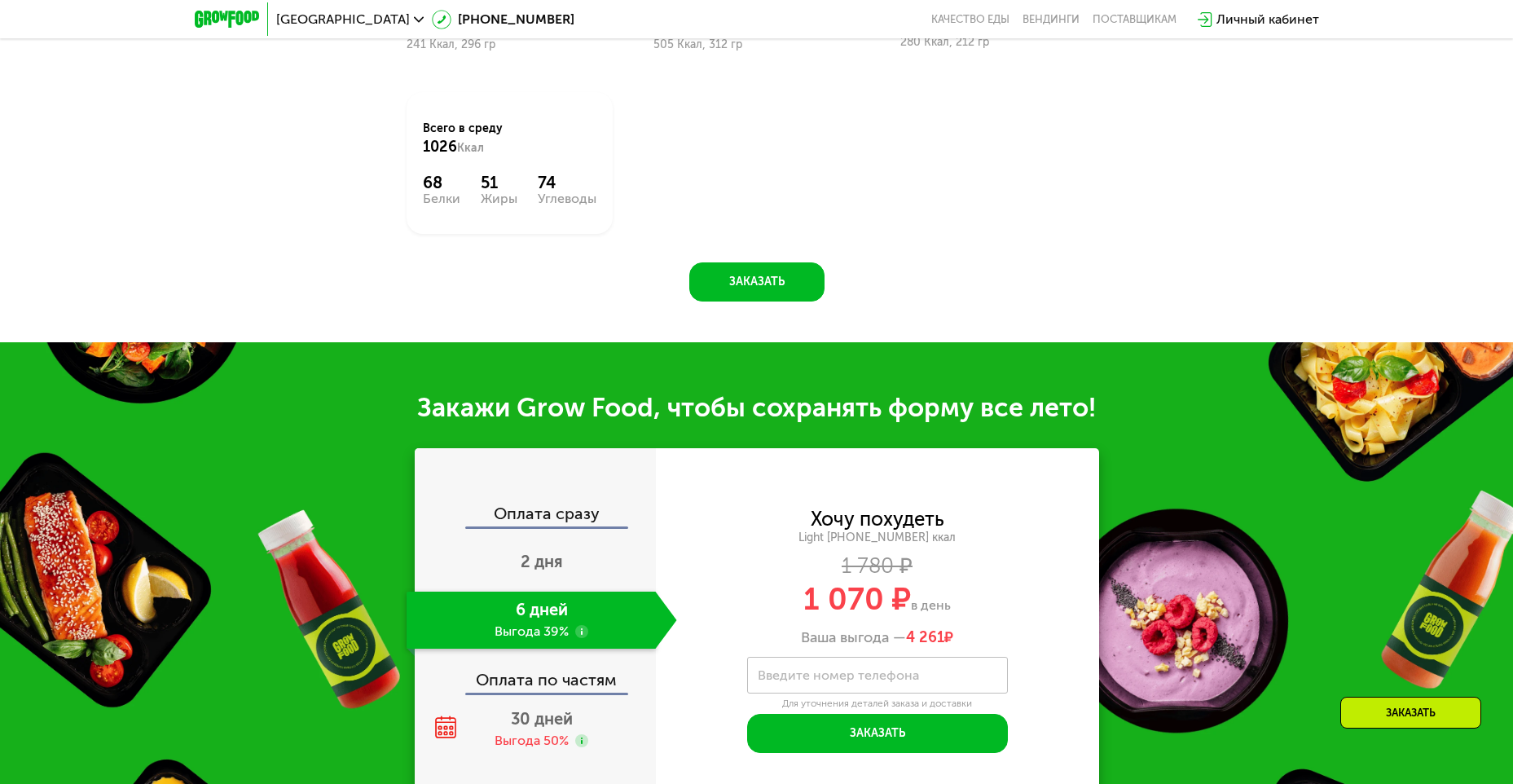
scroll to position [1516, 0]
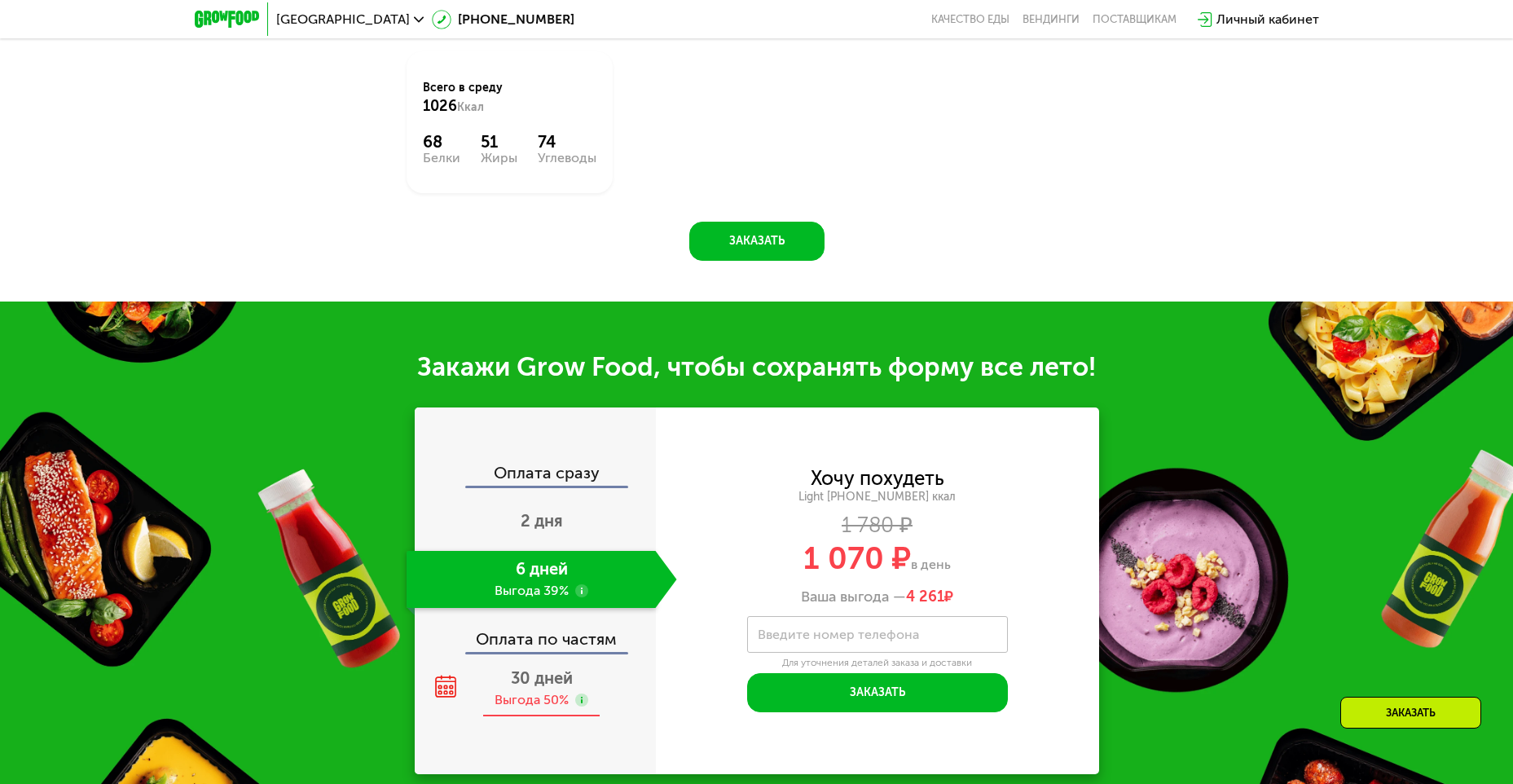
click at [545, 684] on span "30 дней" at bounding box center [541, 678] width 62 height 20
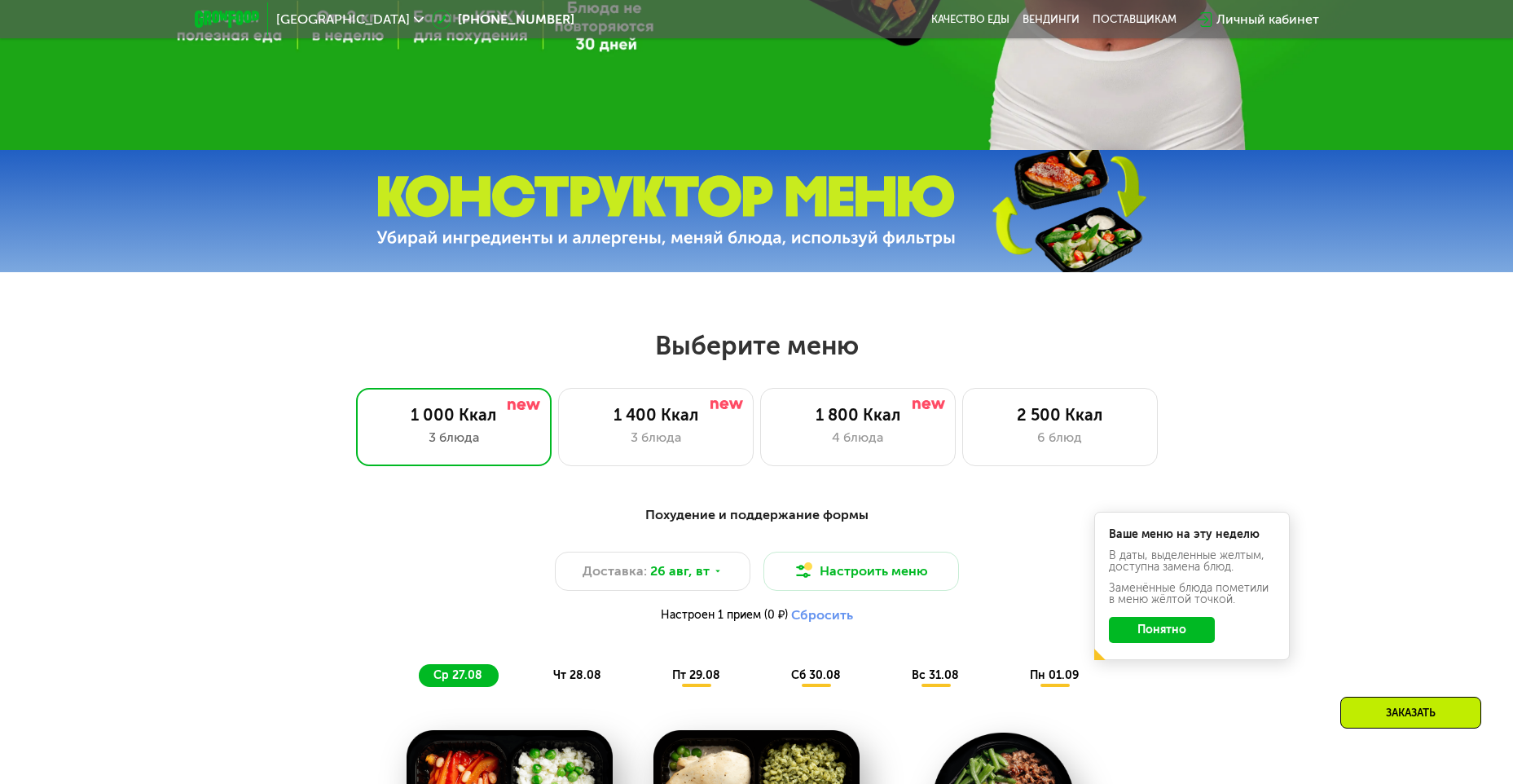
scroll to position [695, 0]
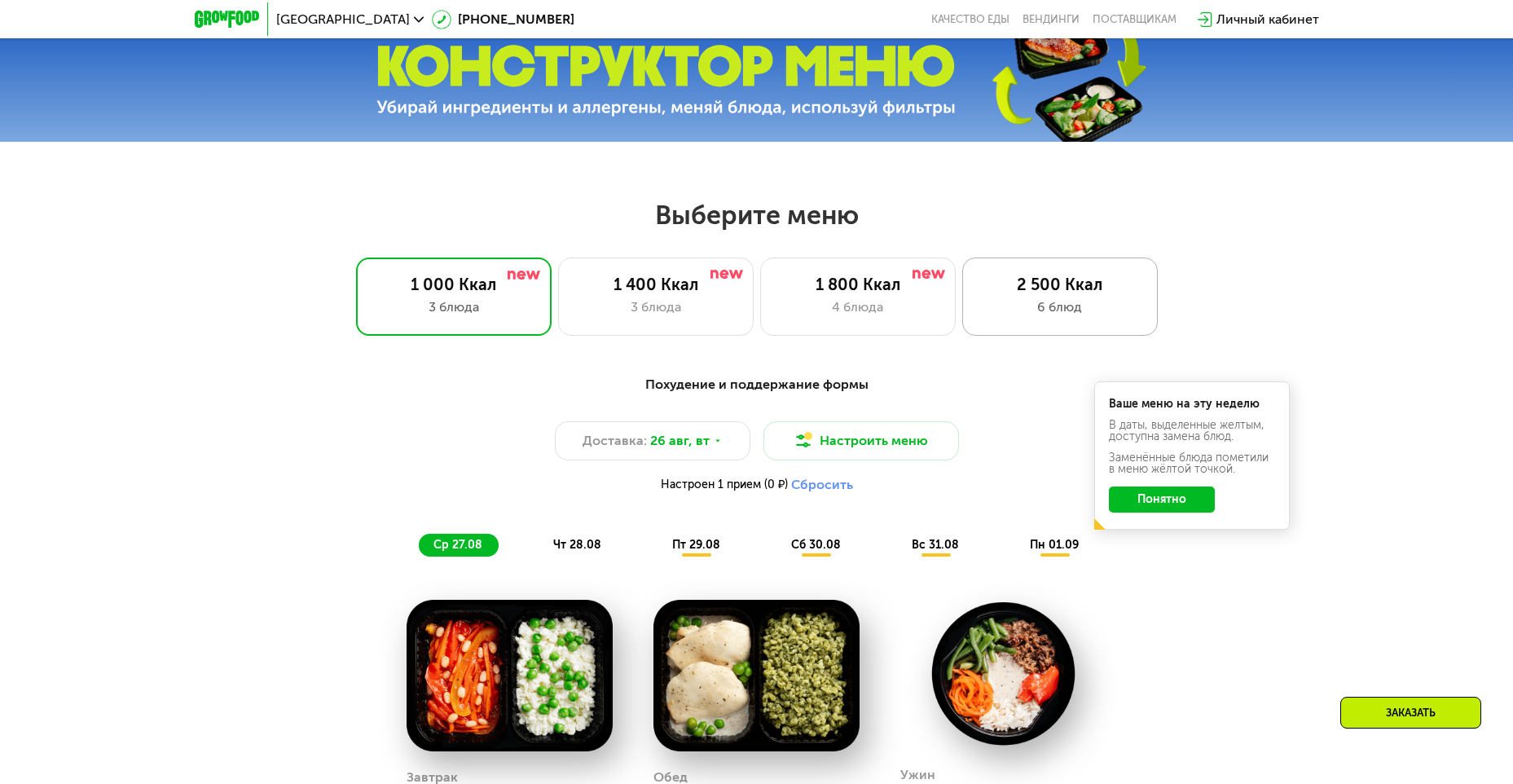
click at [1050, 286] on div "2 500 Ккал" at bounding box center [1060, 284] width 161 height 20
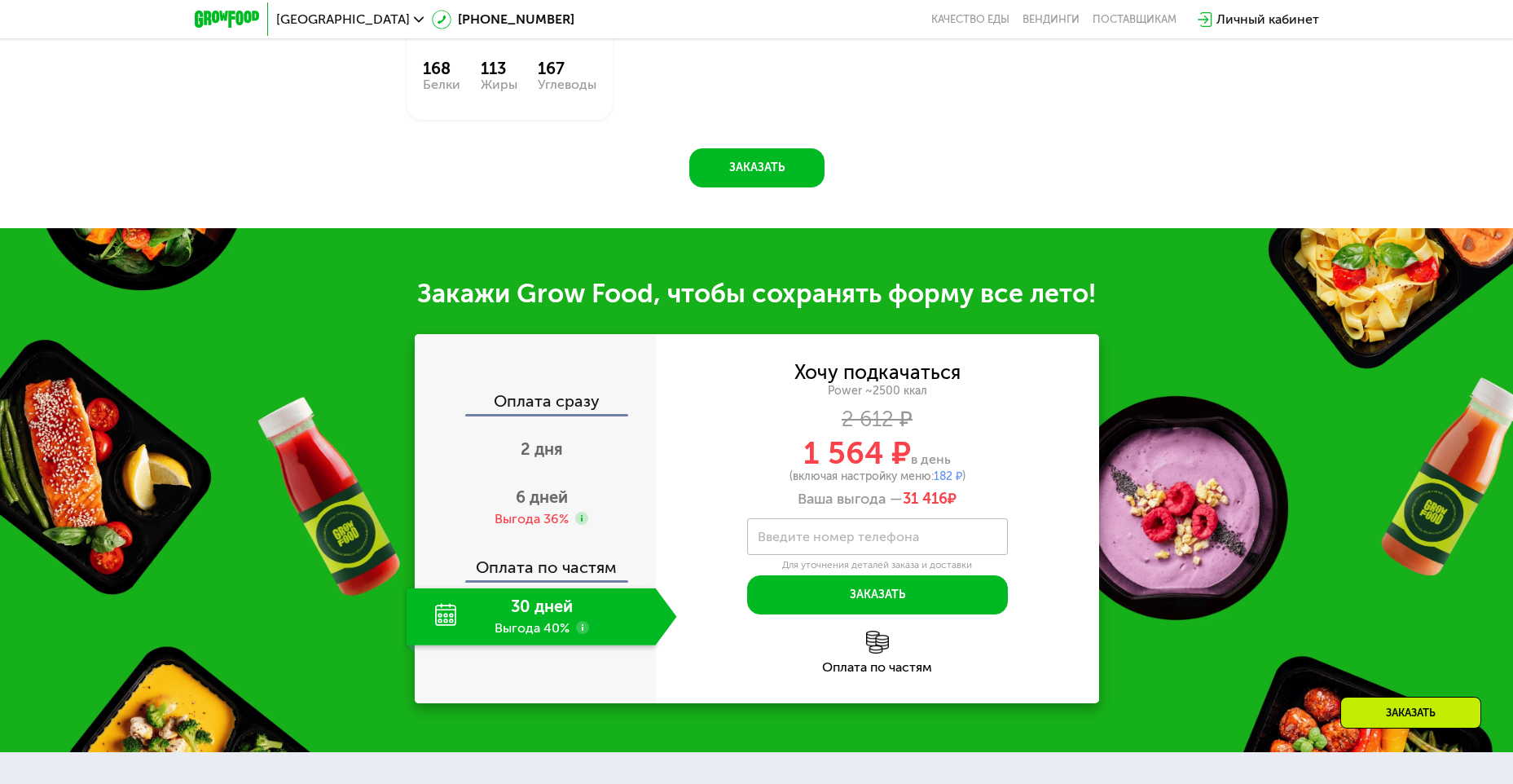
scroll to position [1943, 0]
